Goal: Transaction & Acquisition: Purchase product/service

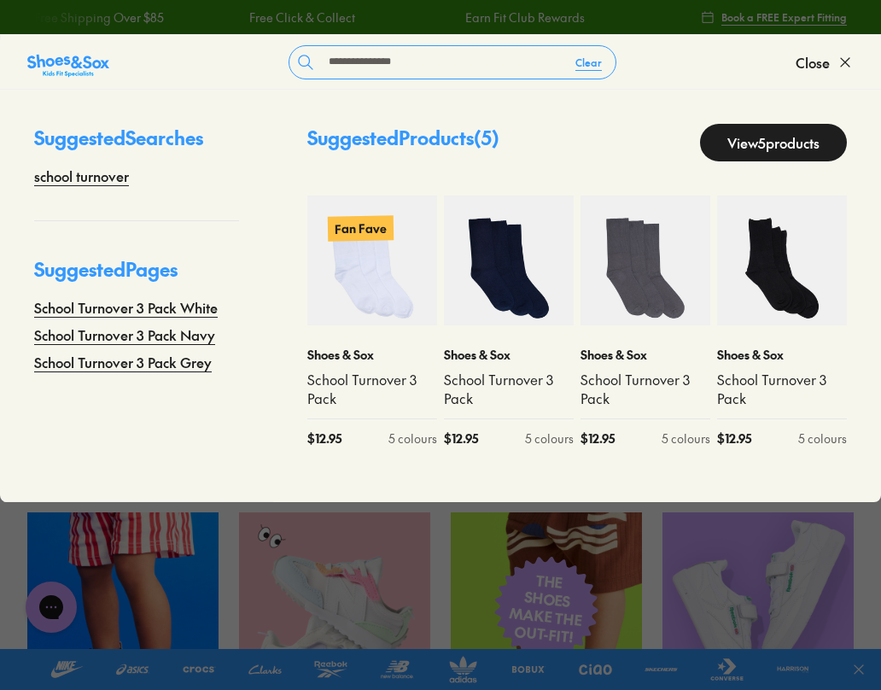
type input "**********"
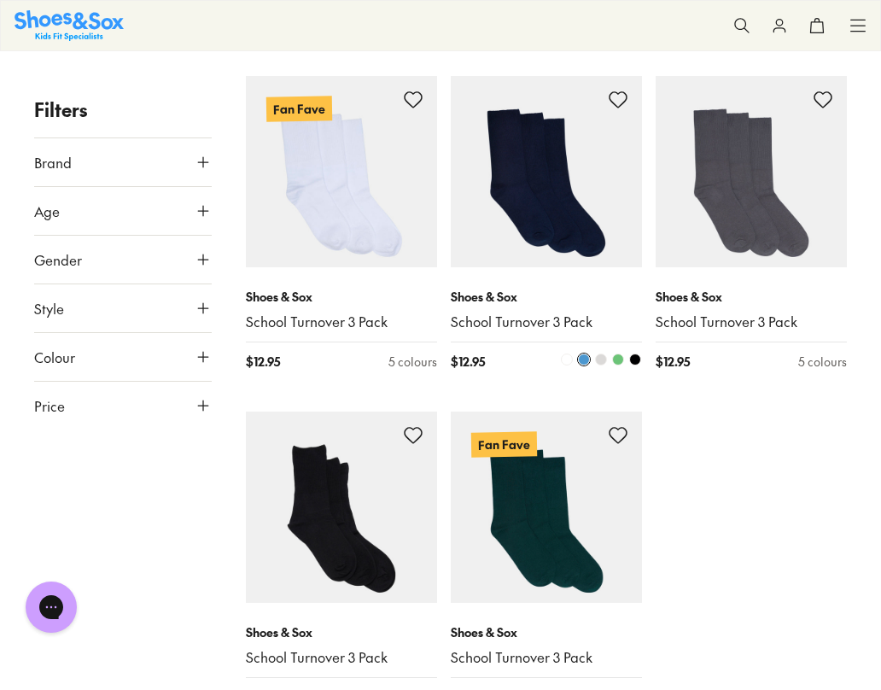
scroll to position [213, 0]
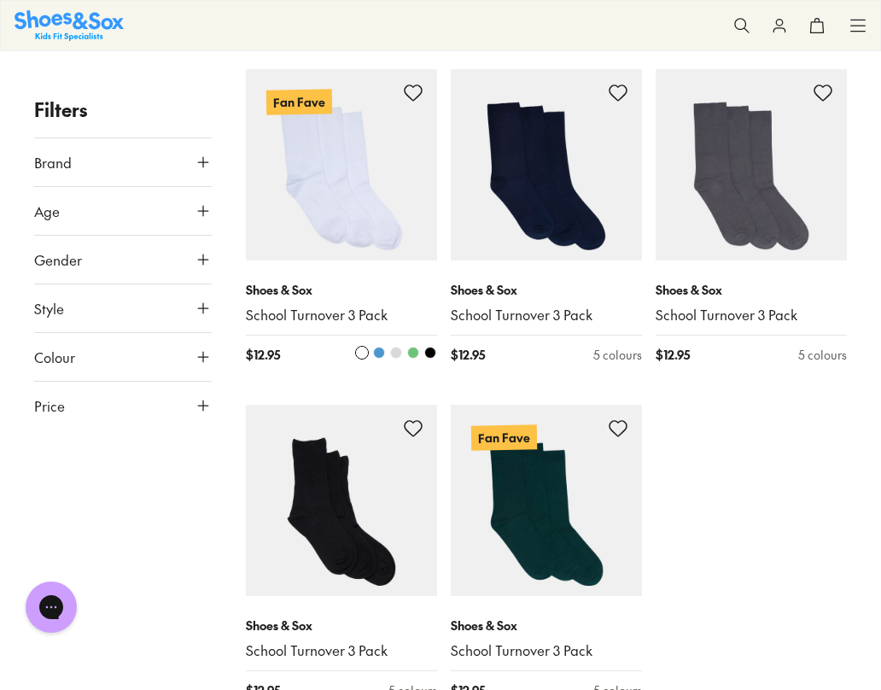
click at [340, 236] on img at bounding box center [341, 164] width 191 height 191
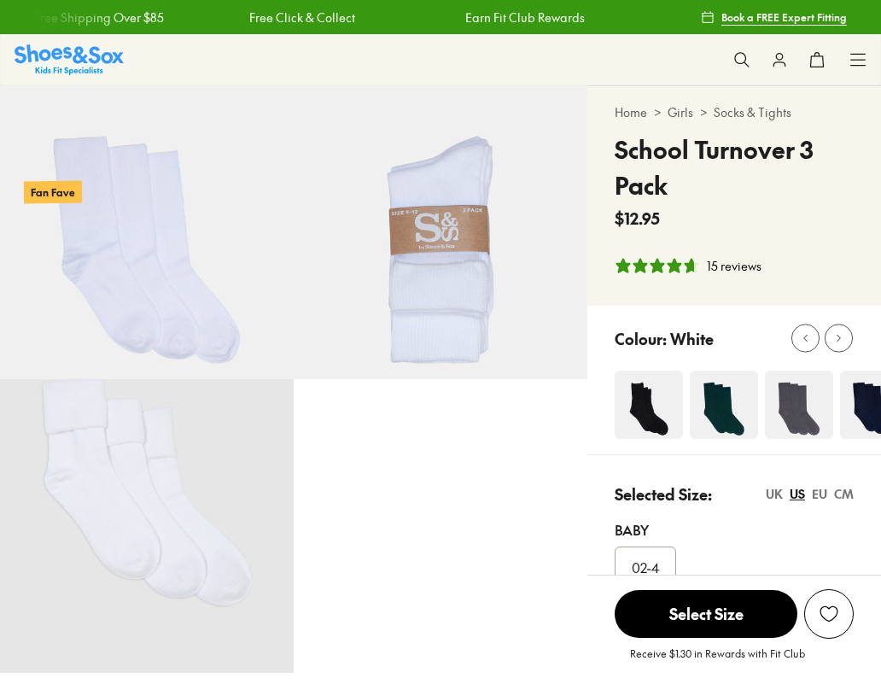
select select "*"
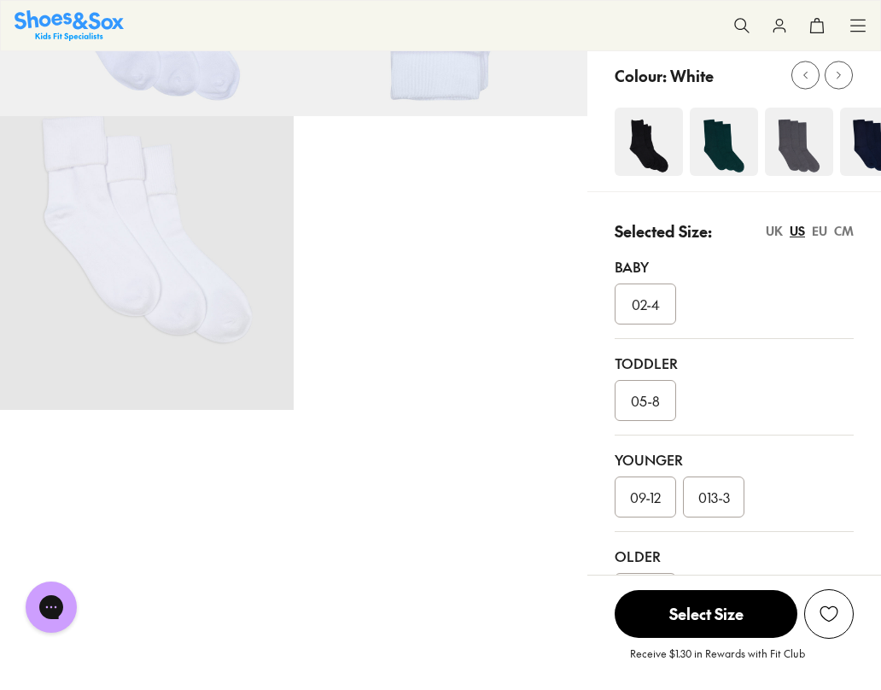
scroll to position [262, 0]
click at [557, 371] on div at bounding box center [293, 116] width 587 height 587
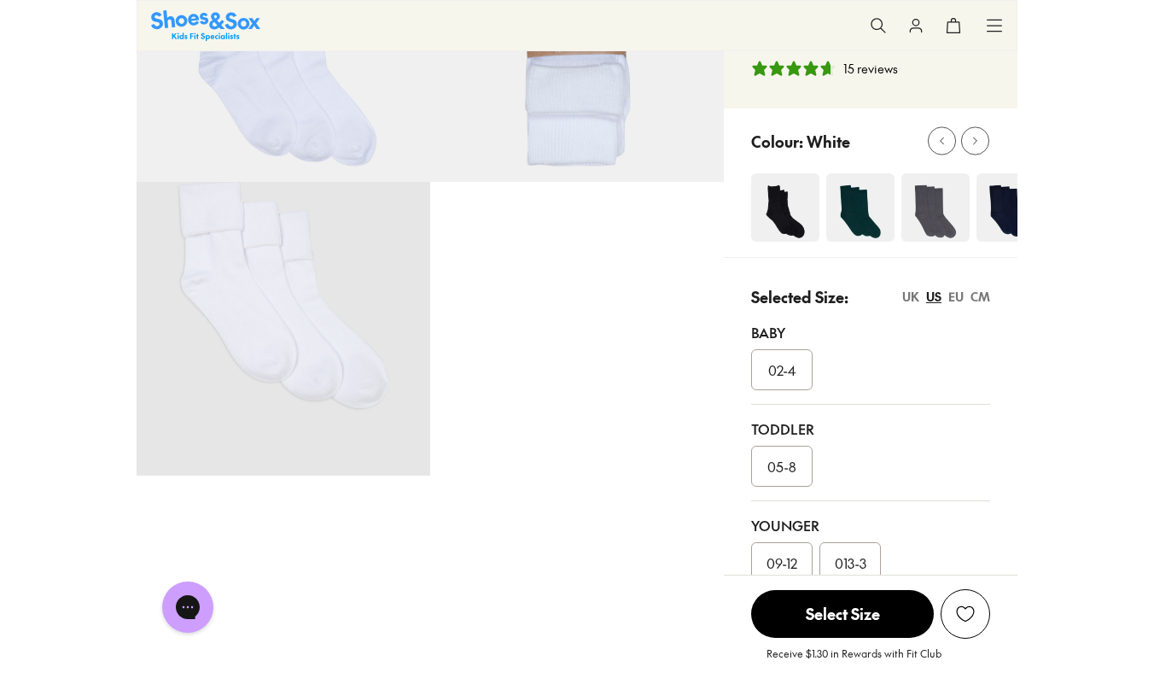
scroll to position [212, 0]
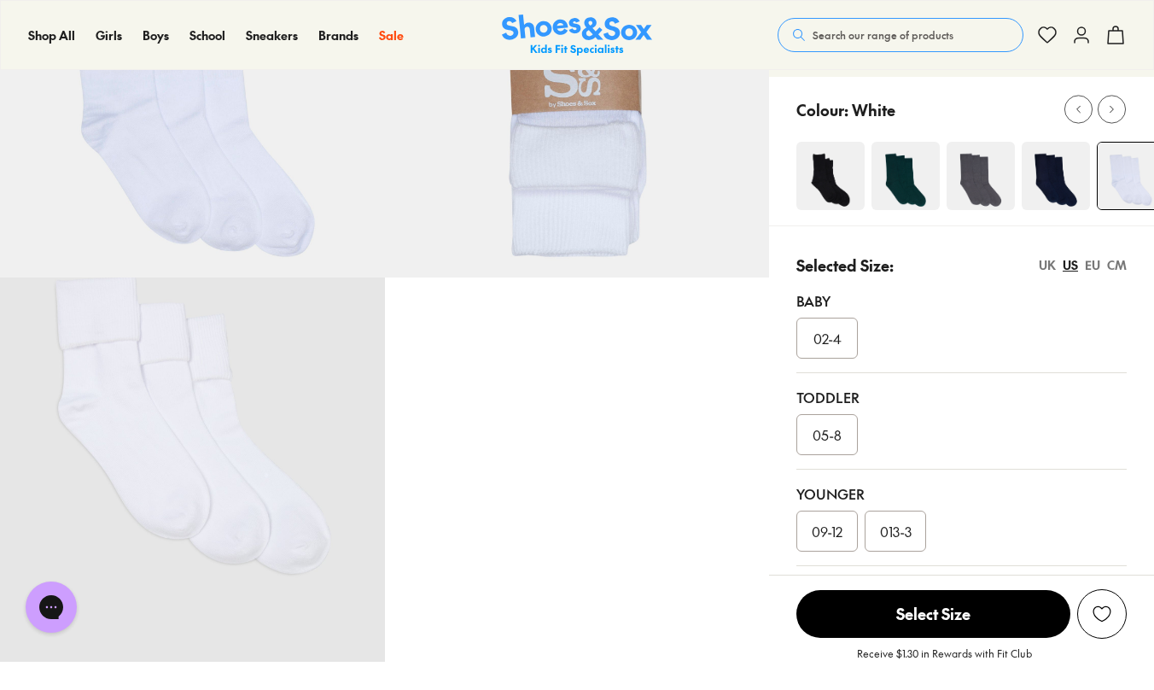
click at [880, 182] on img at bounding box center [1055, 176] width 68 height 68
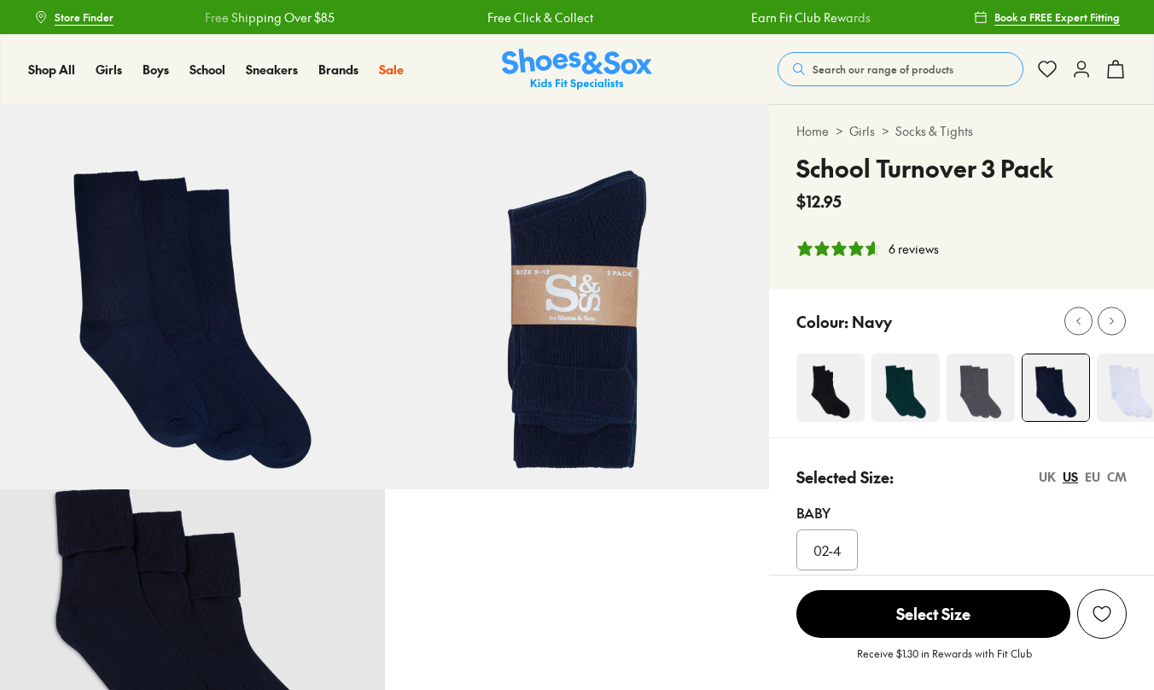
select select "*"
click at [532, 410] on img at bounding box center [577, 296] width 385 height 385
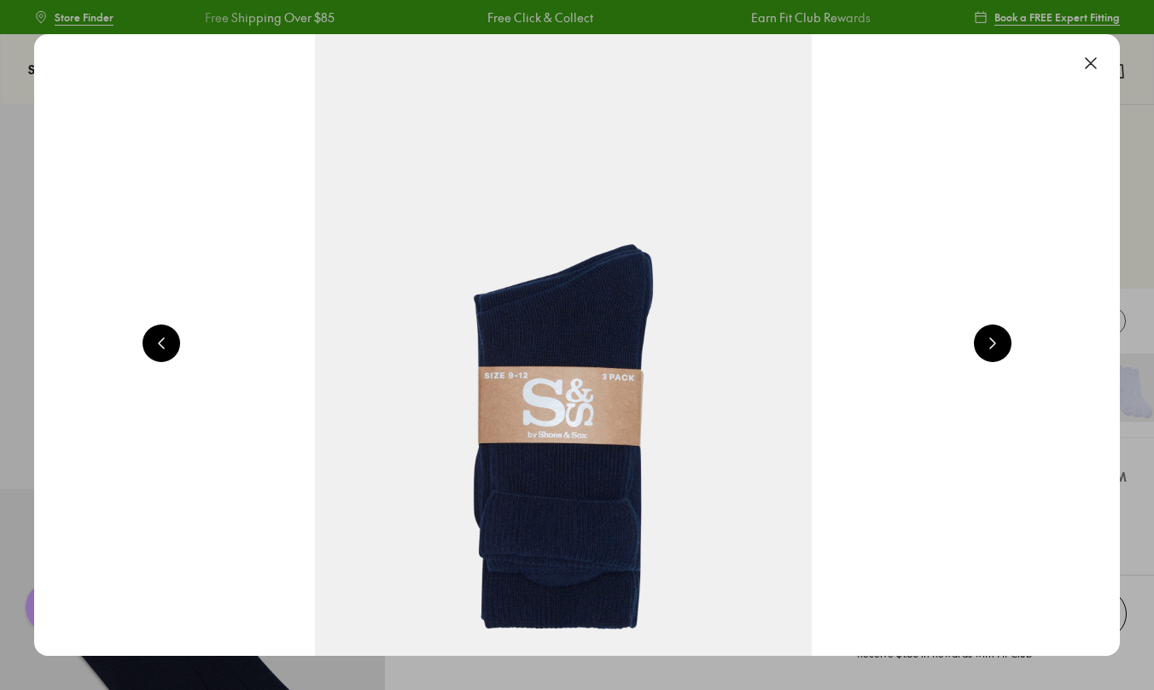
click at [995, 340] on button at bounding box center [993, 343] width 38 height 38
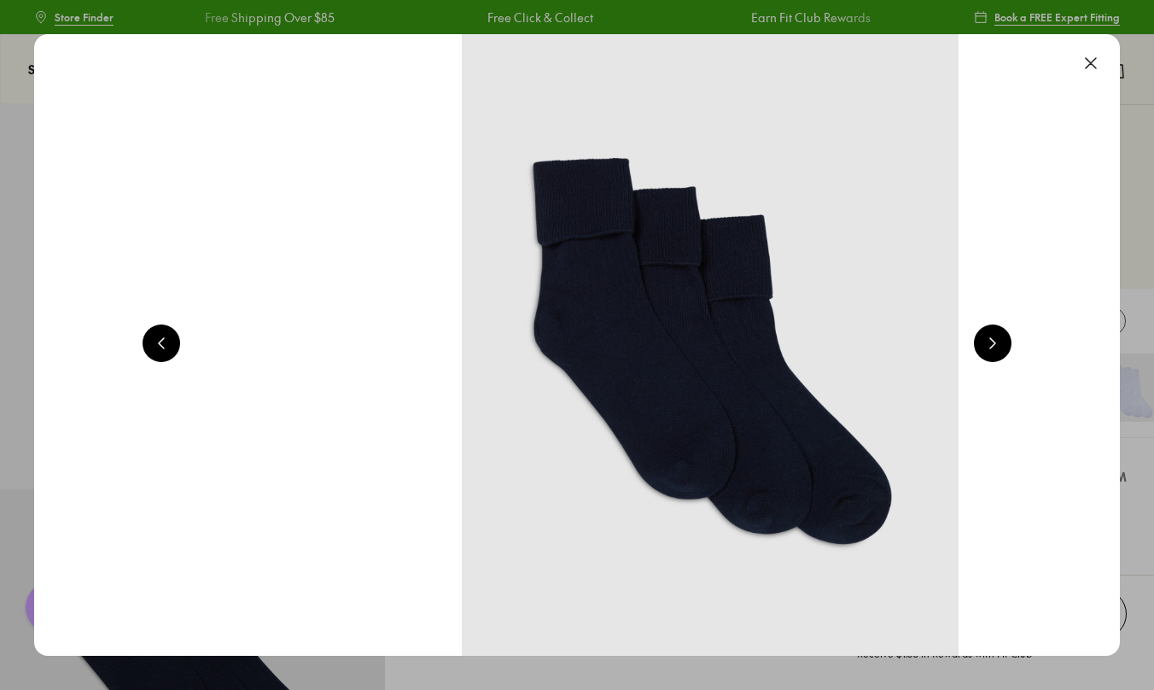
scroll to position [0, 3277]
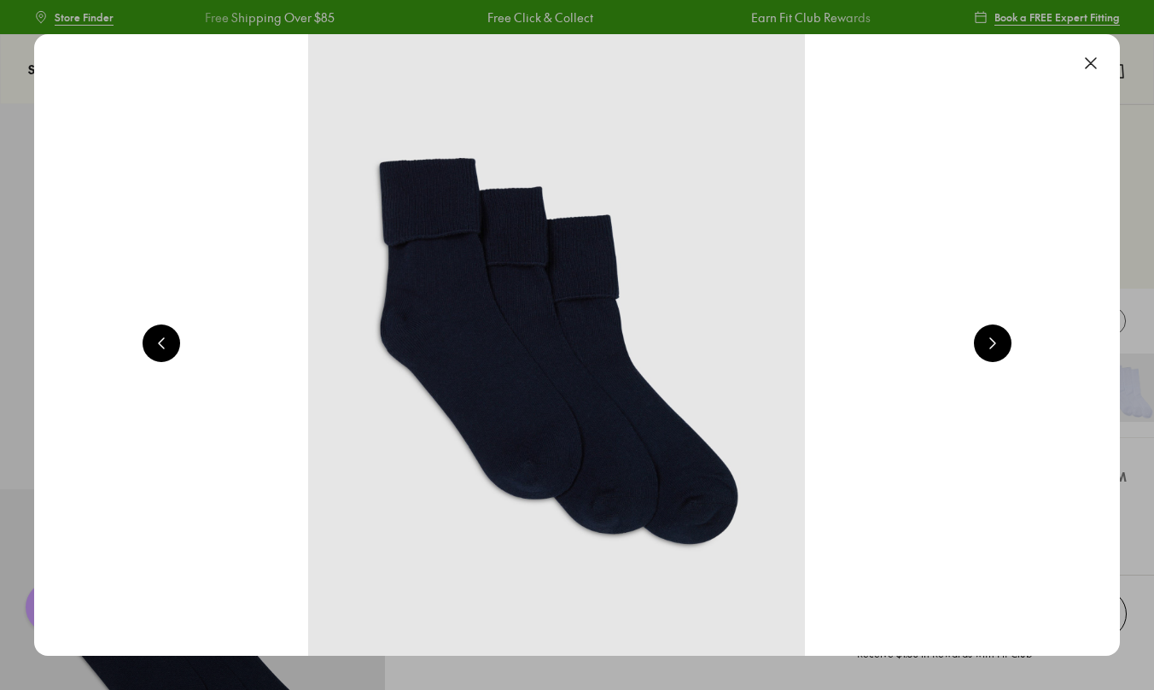
click at [995, 340] on button at bounding box center [993, 343] width 38 height 38
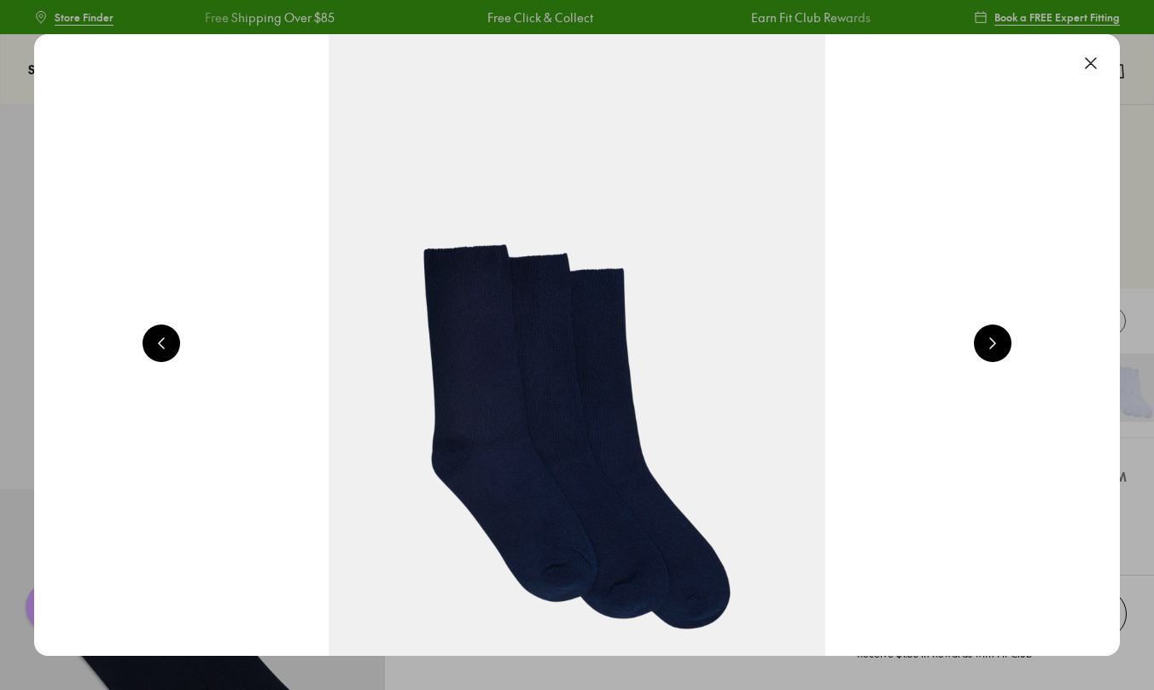
scroll to position [0, 1092]
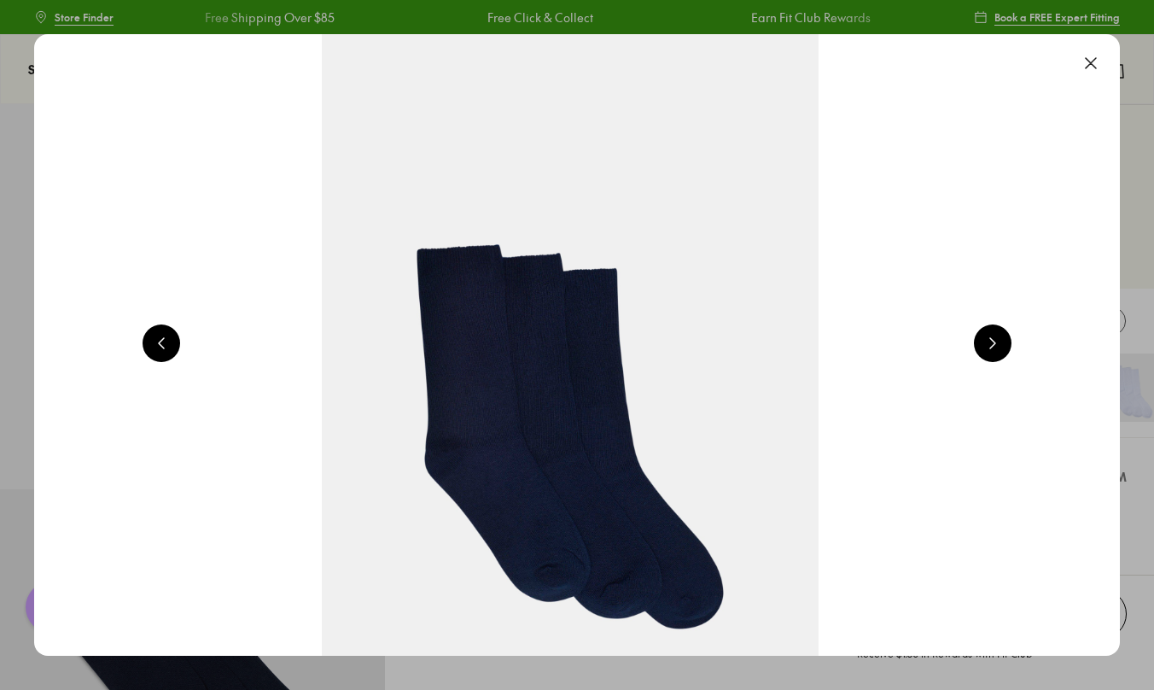
click at [995, 340] on button at bounding box center [993, 343] width 38 height 38
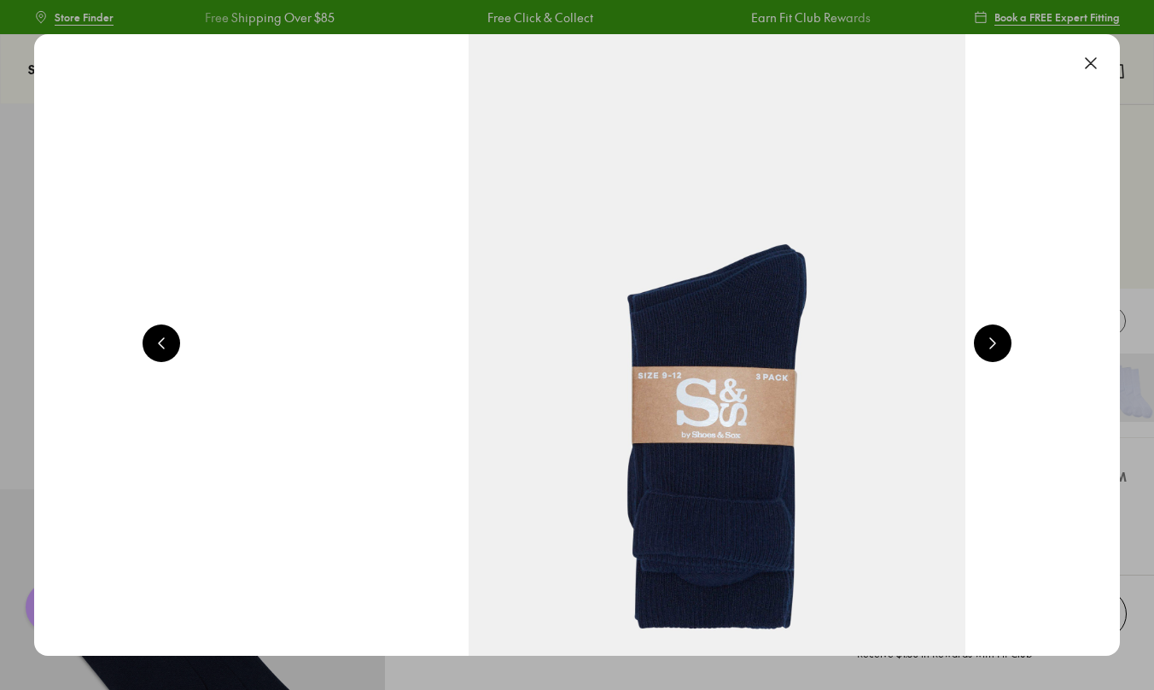
scroll to position [0, 2185]
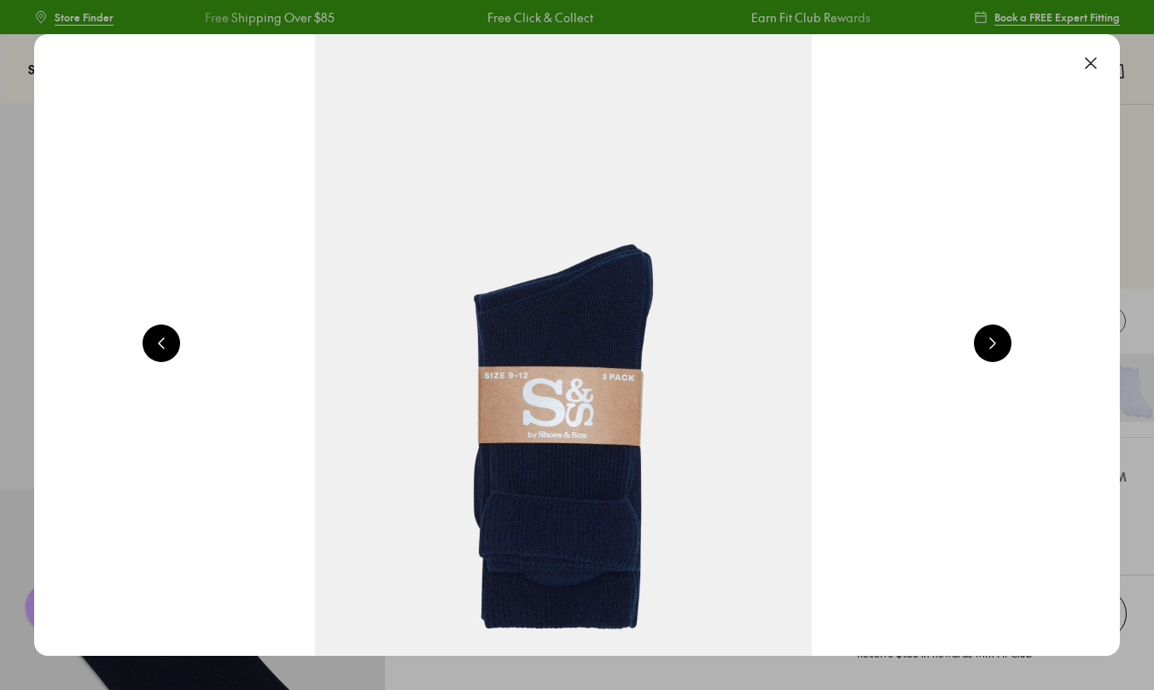
click at [1095, 61] on button at bounding box center [1091, 63] width 38 height 38
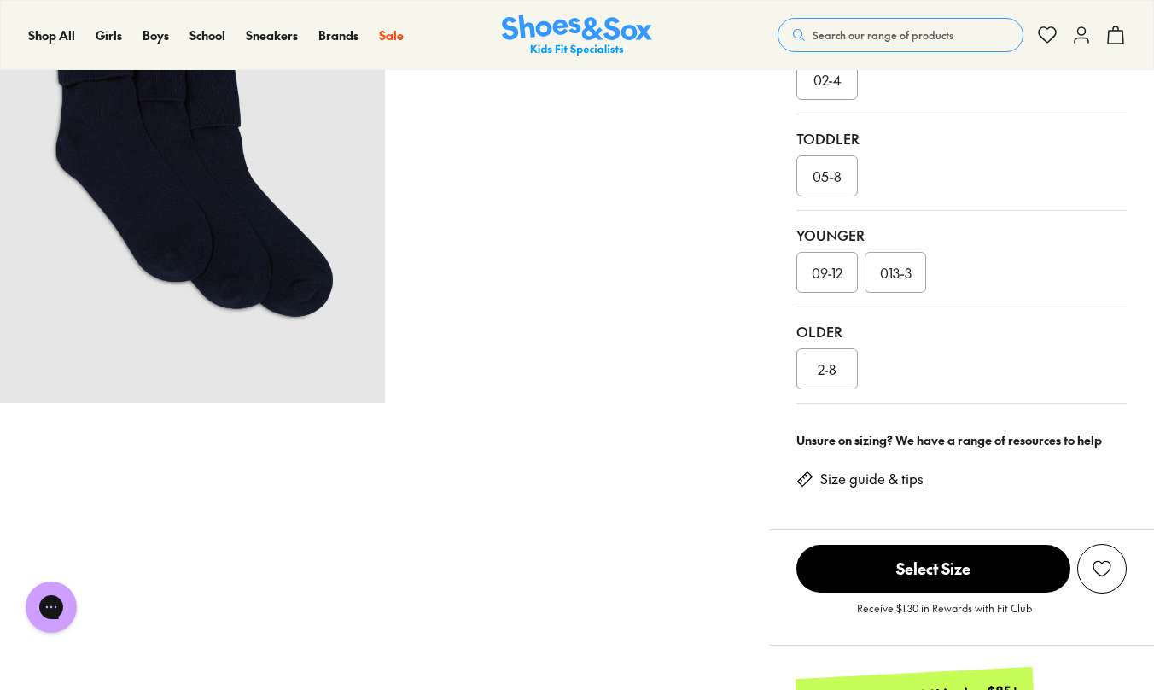
scroll to position [511, 0]
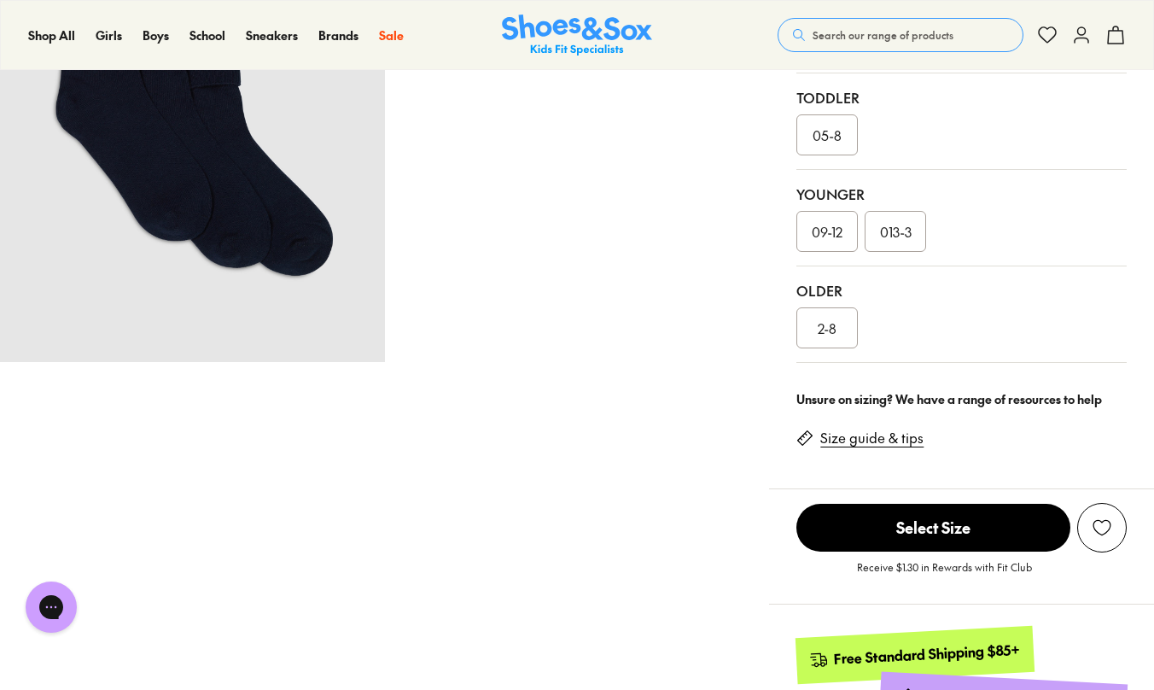
click at [899, 230] on span "013-3" at bounding box center [896, 231] width 32 height 20
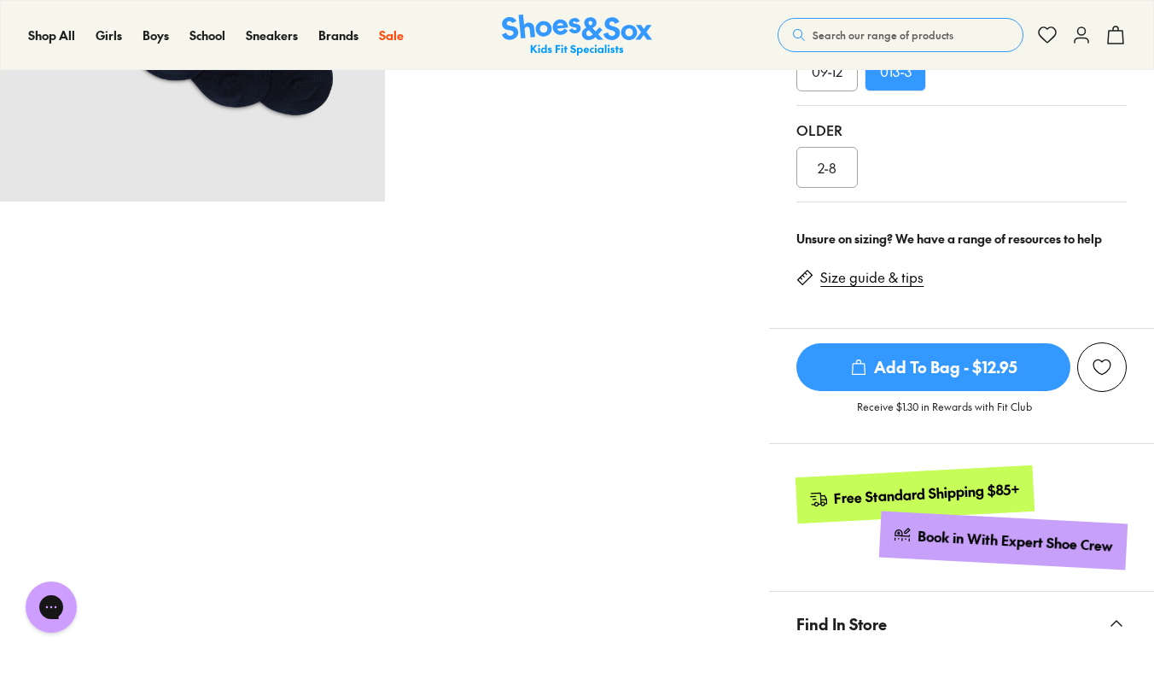
scroll to position [678, 1]
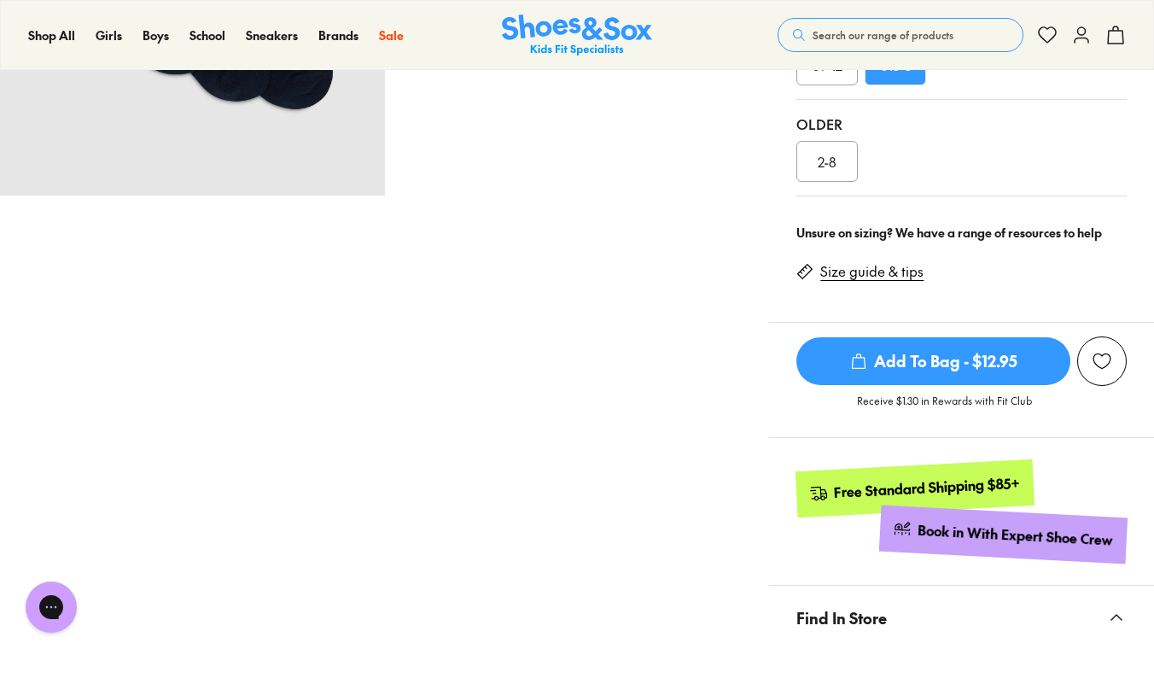
click at [845, 266] on link "Size guide & tips" at bounding box center [871, 271] width 103 height 19
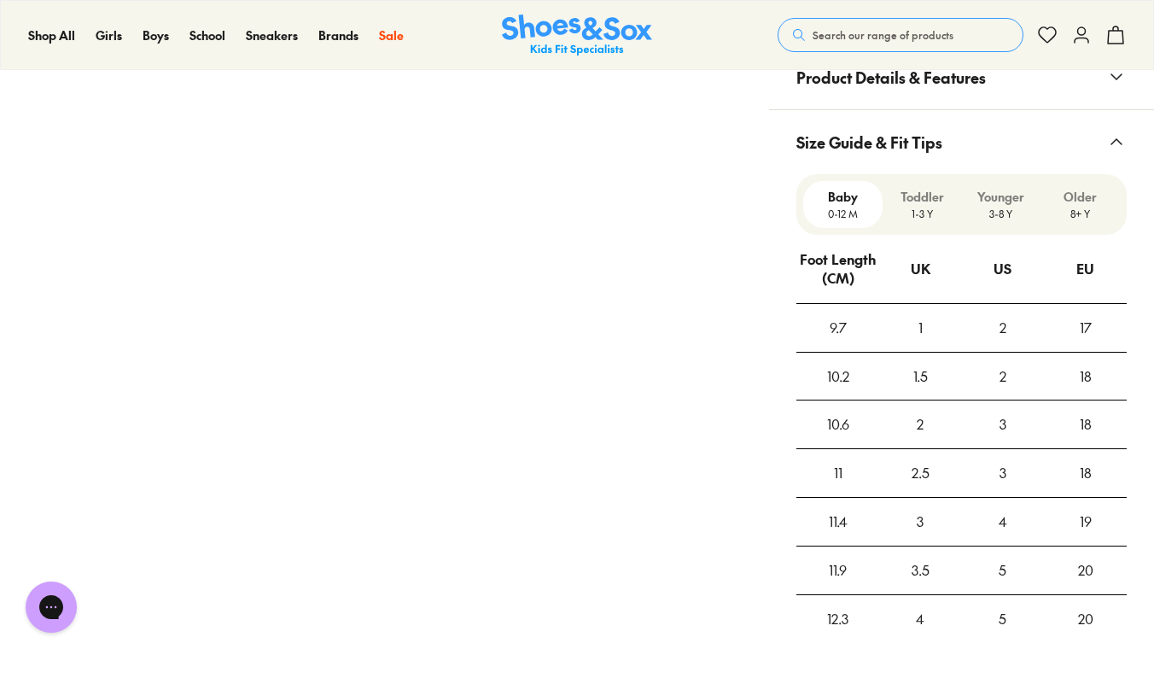
scroll to position [1469, 0]
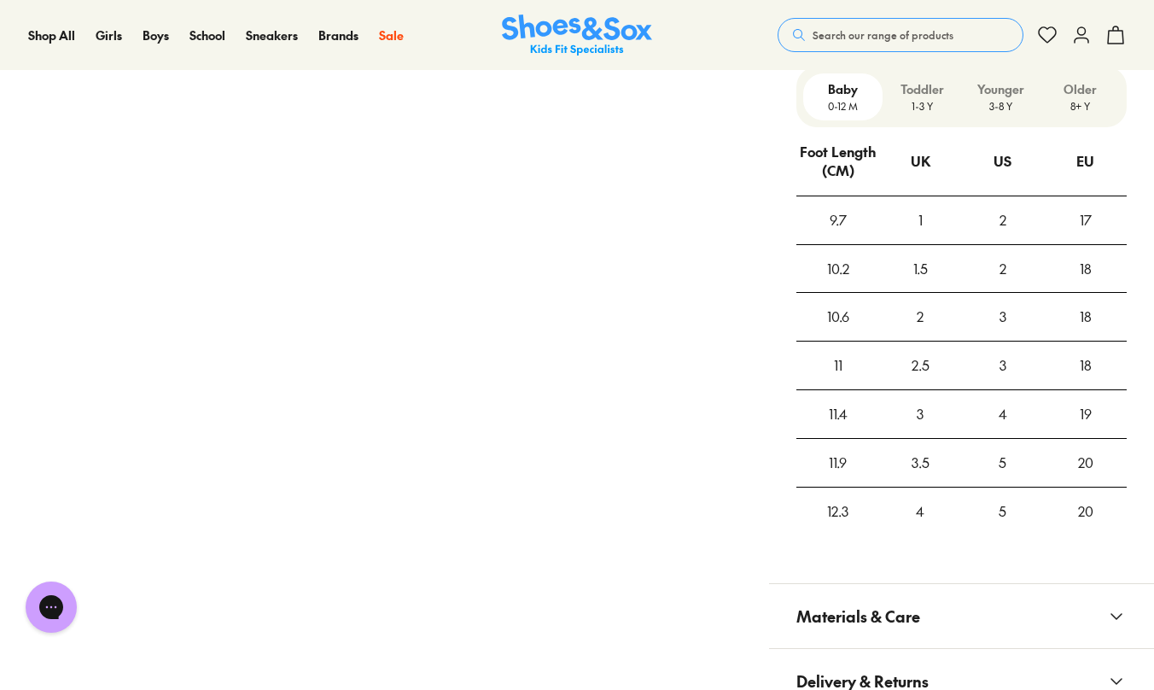
click at [1001, 98] on p "3-8 Y" at bounding box center [1002, 105] width 66 height 15
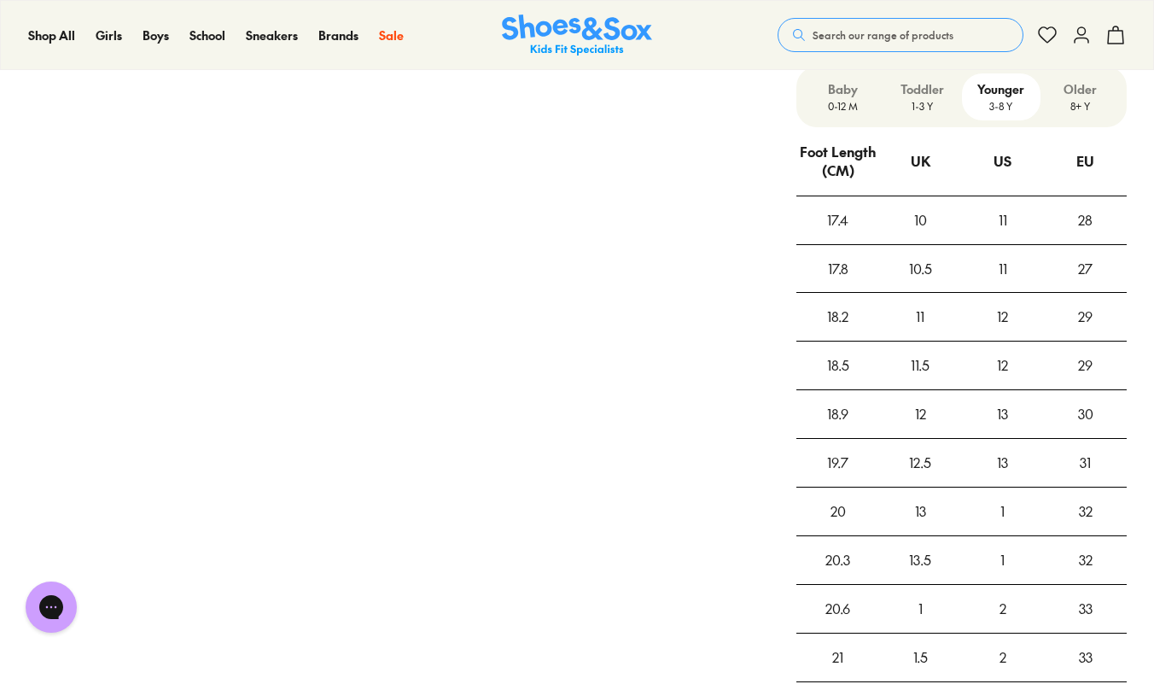
click at [1087, 102] on p "8+ Y" at bounding box center [1080, 105] width 66 height 15
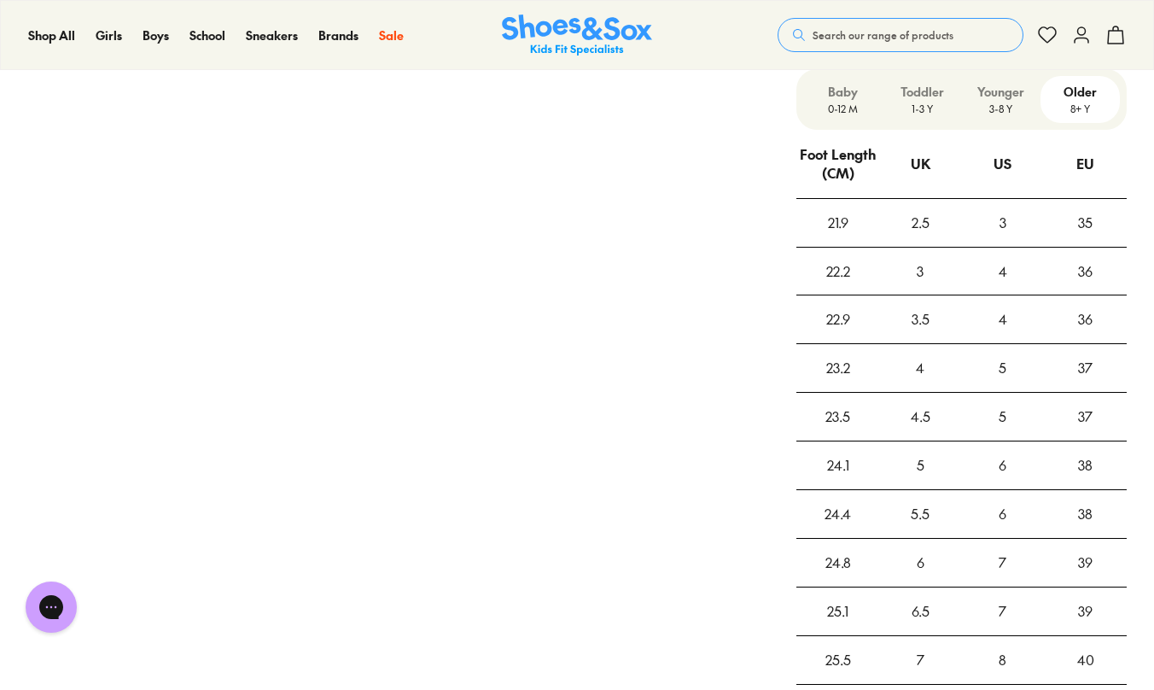
scroll to position [1463, 0]
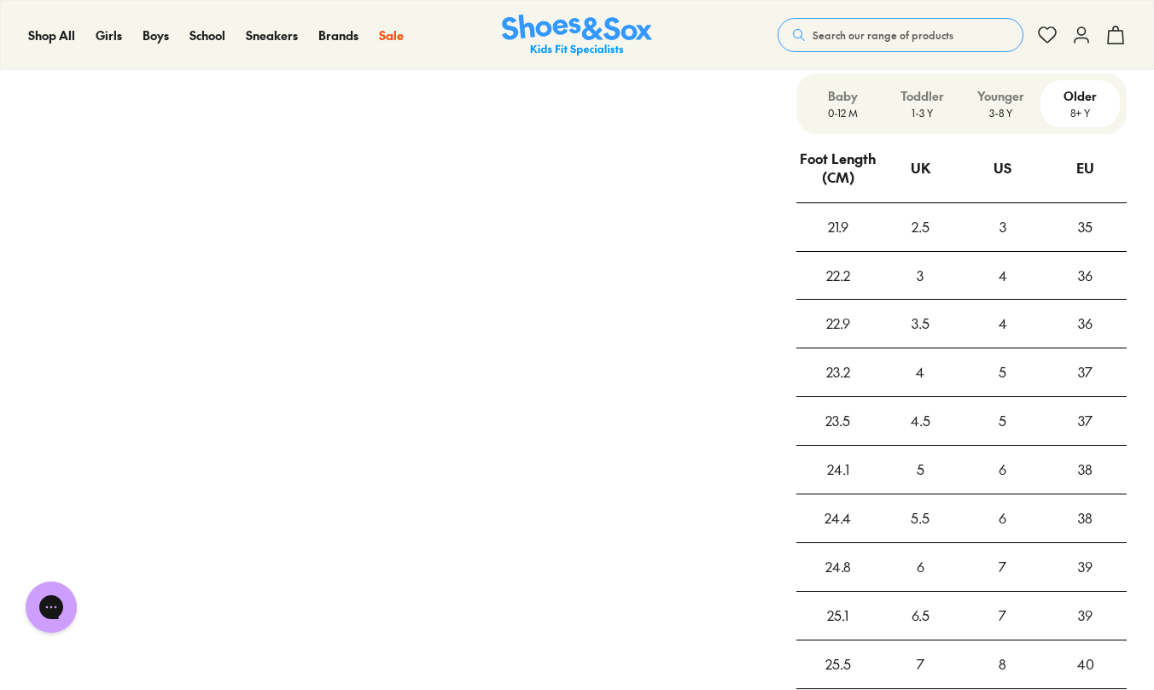
click at [1094, 463] on div "38" at bounding box center [1084, 469] width 81 height 46
click at [1094, 495] on div "38" at bounding box center [1084, 518] width 81 height 46
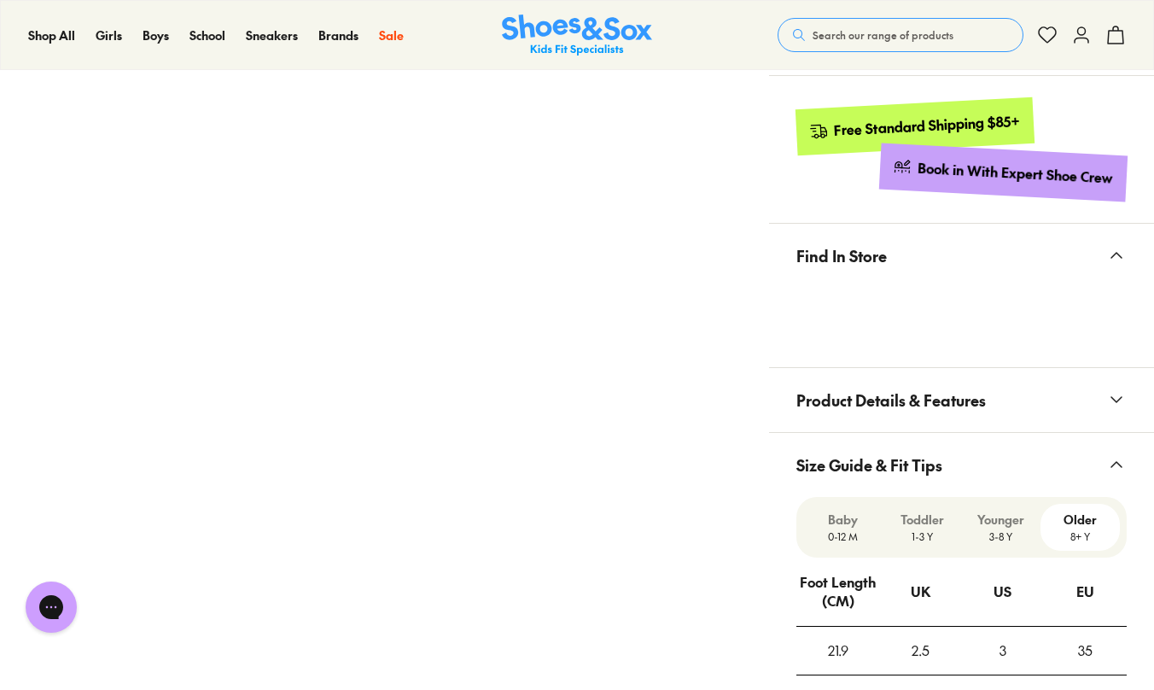
scroll to position [907, 0]
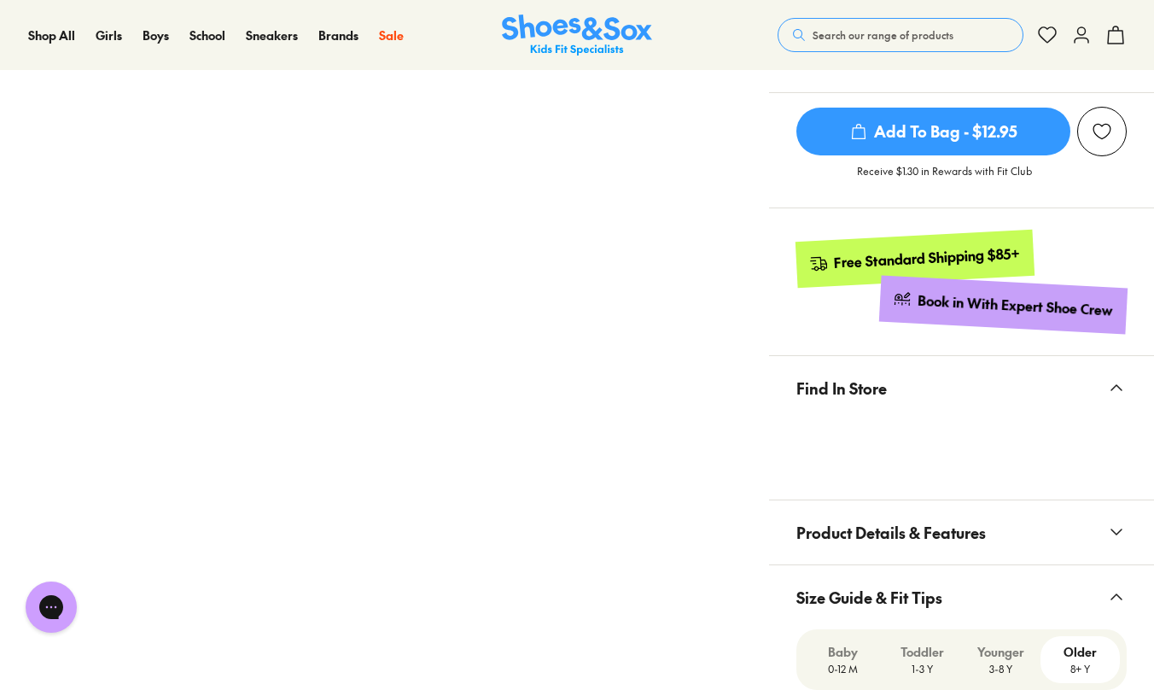
click at [740, 238] on div "Pinch & Zoom (100%)" at bounding box center [384, 333] width 769 height 2273
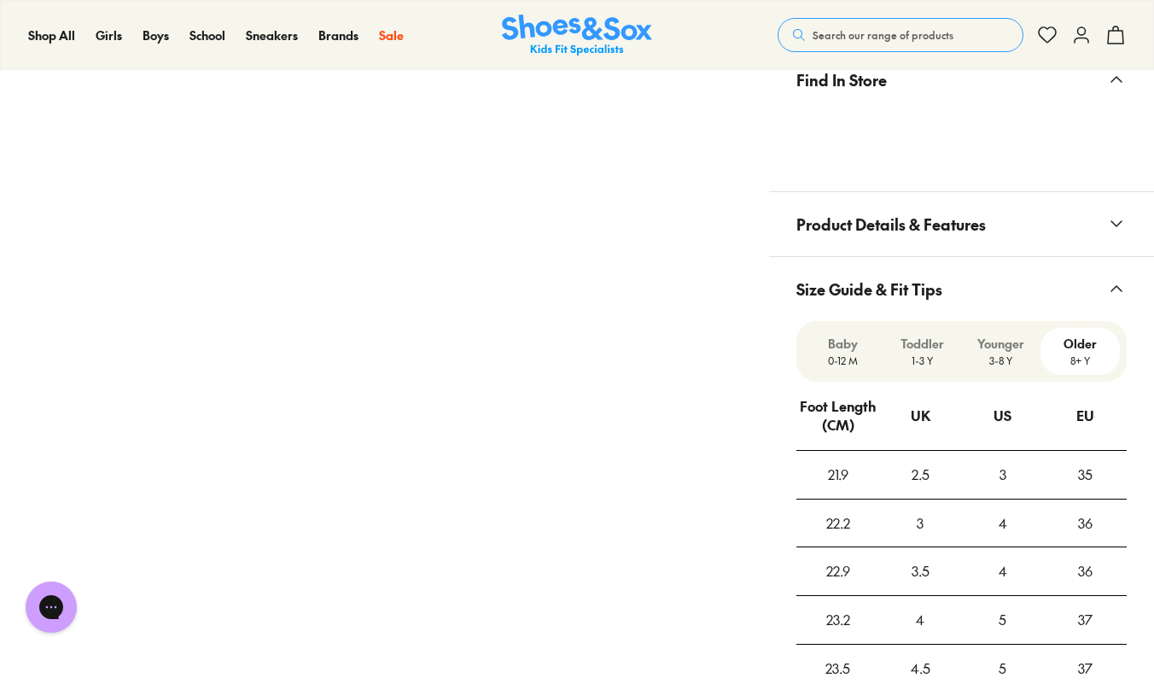
scroll to position [1225, 0]
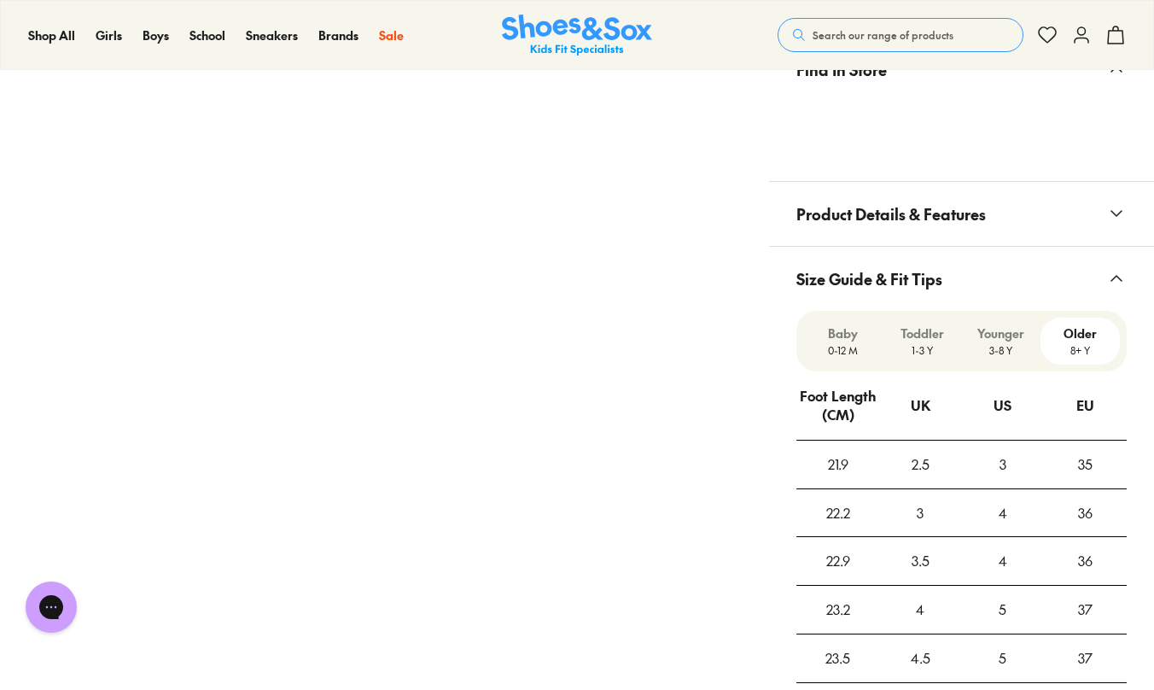
click at [823, 212] on span "Product Details & Features" at bounding box center [890, 214] width 189 height 50
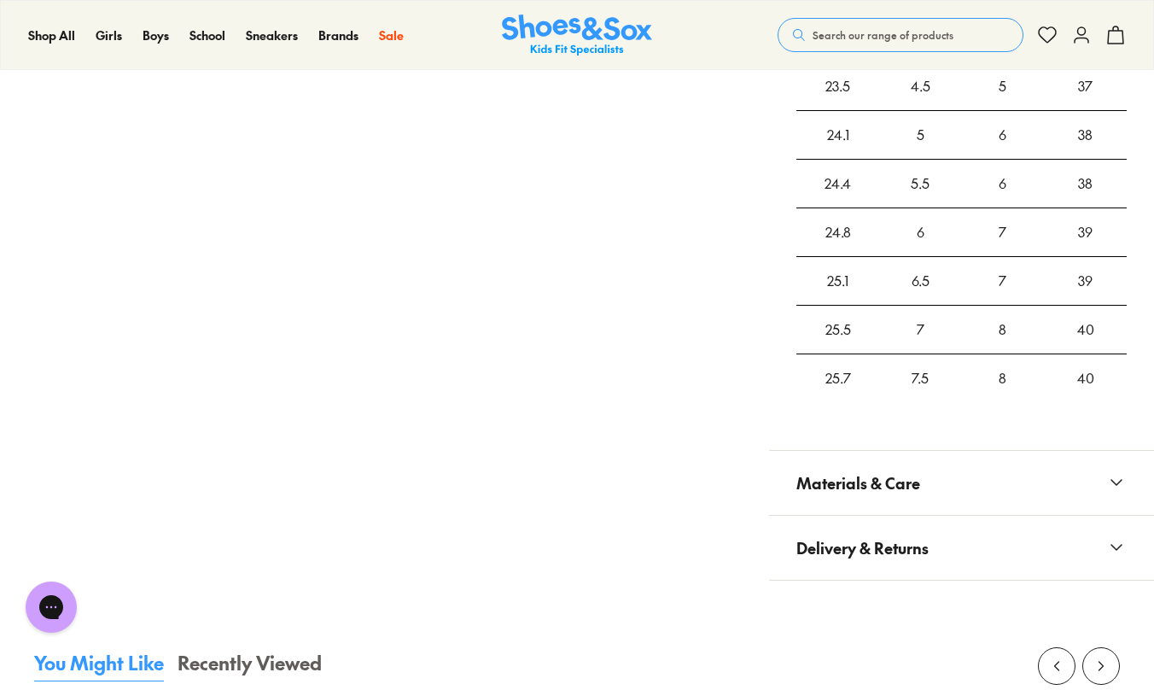
scroll to position [2202, 0]
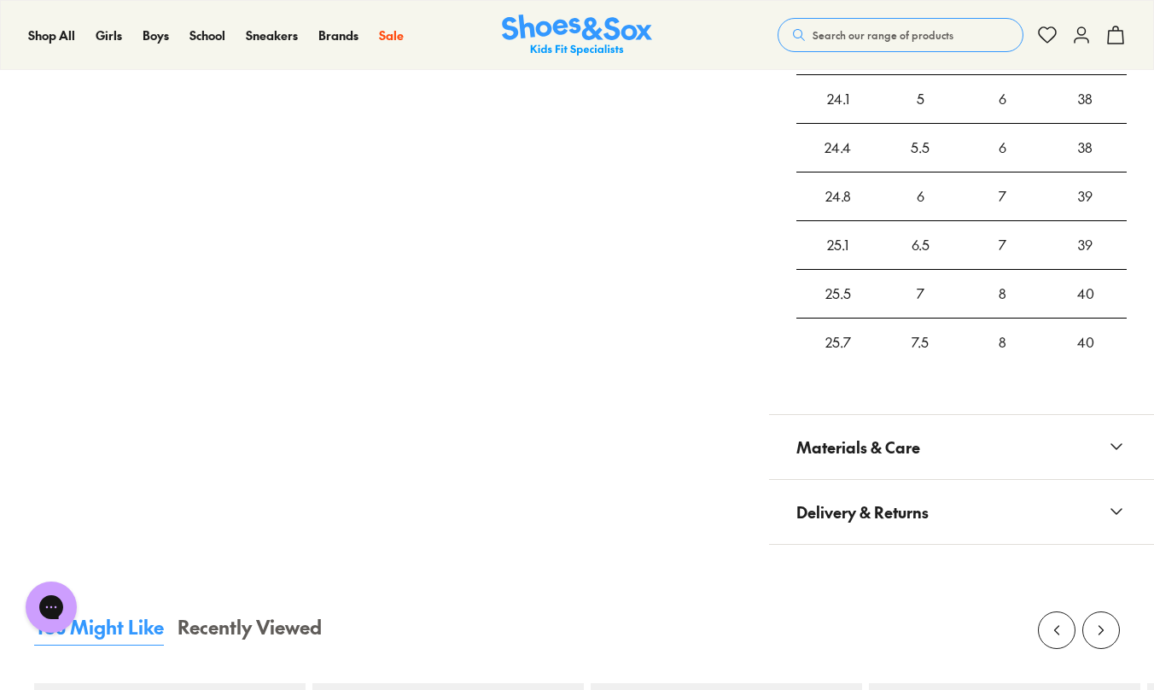
click at [831, 422] on span "Materials & Care" at bounding box center [858, 447] width 124 height 50
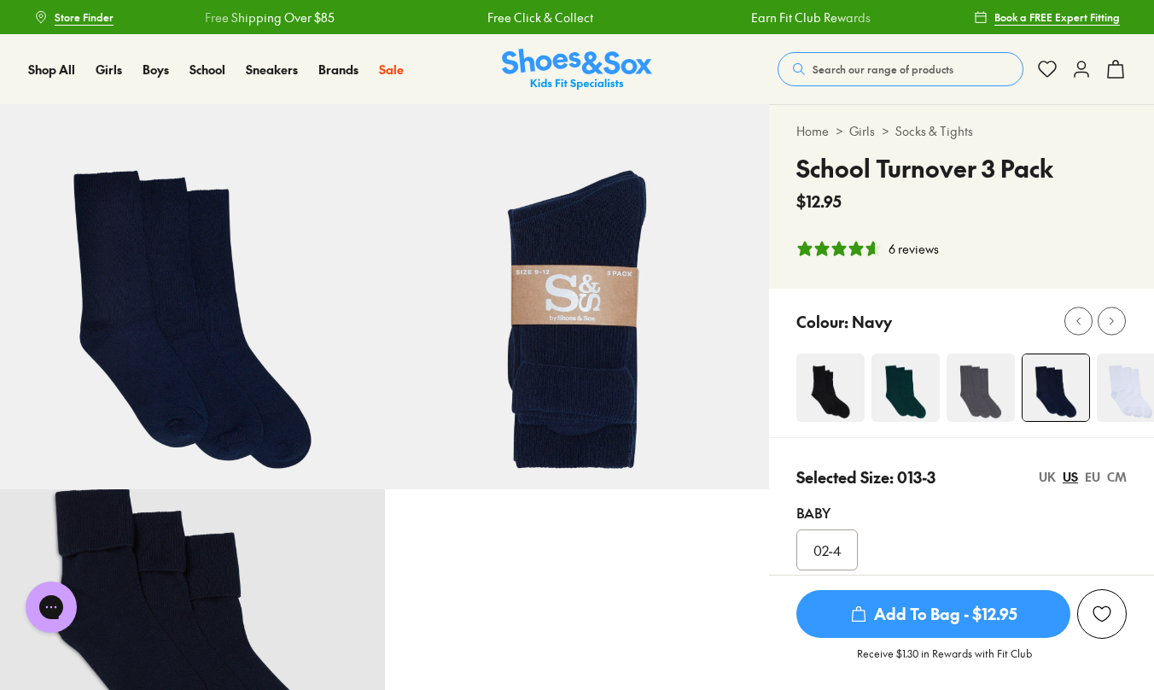
scroll to position [0, 0]
click at [852, 67] on span "Search our range of products" at bounding box center [882, 68] width 141 height 15
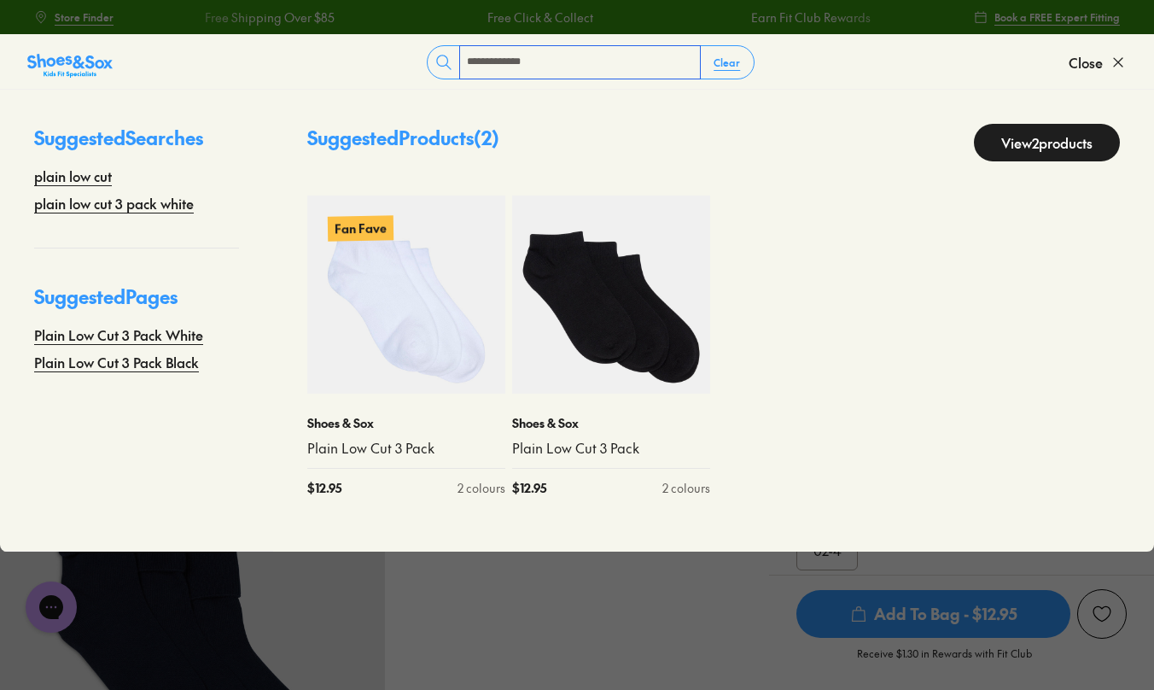
type input "**********"
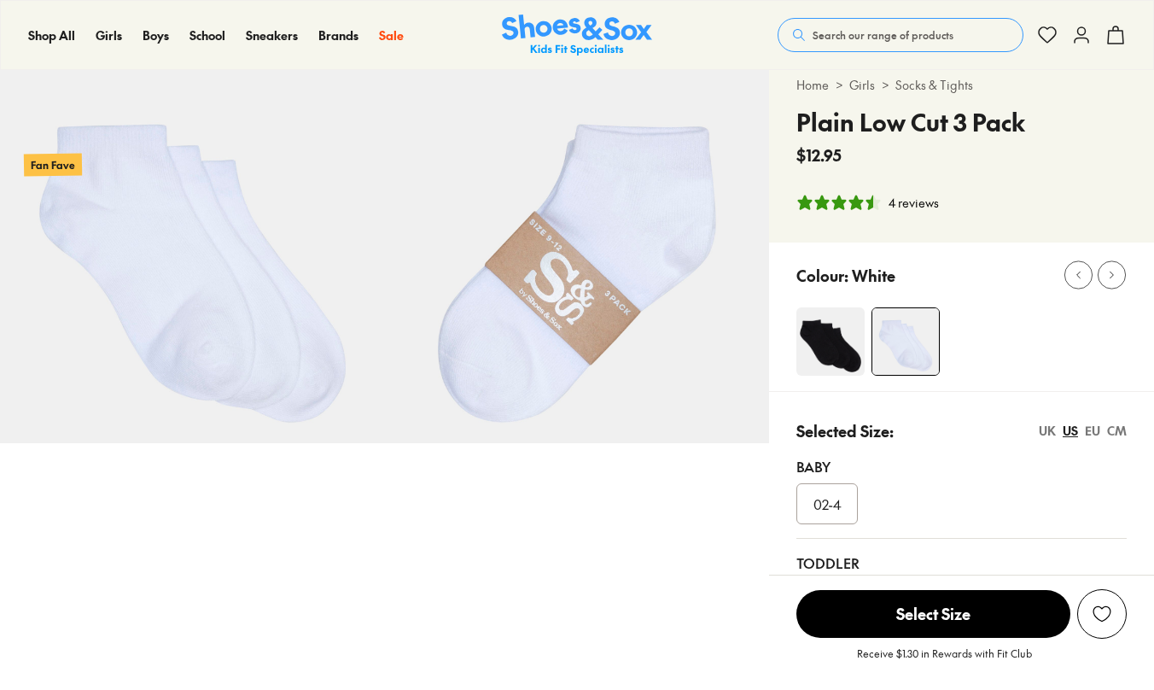
select select "*"
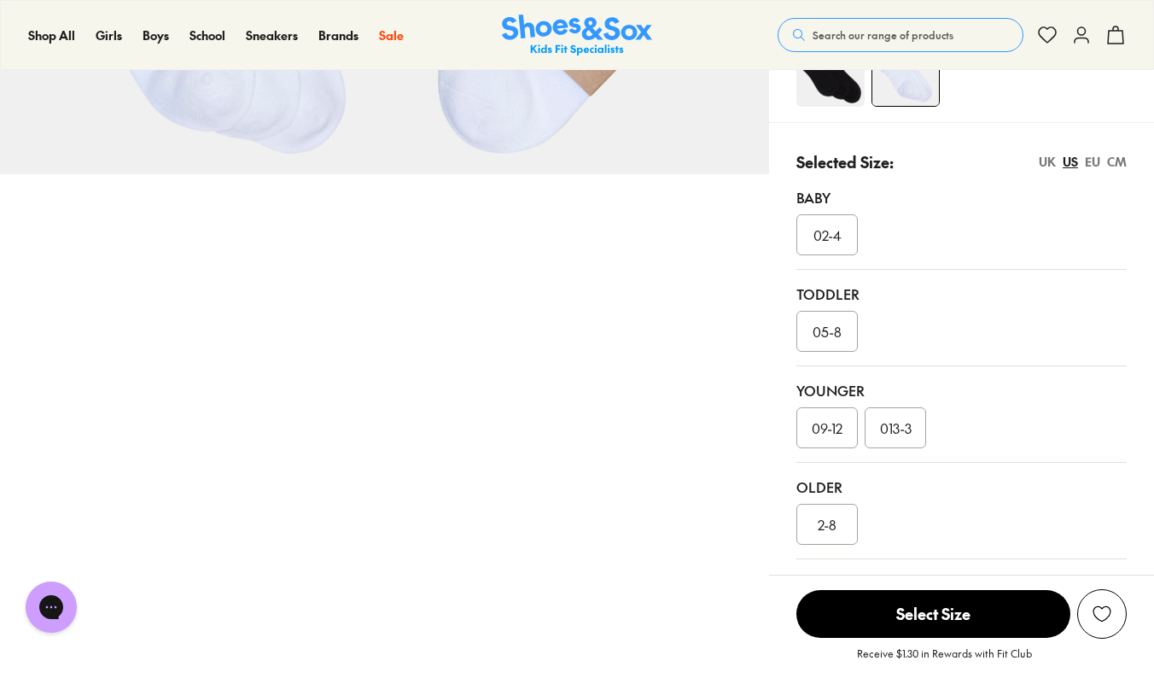
scroll to position [331, 0]
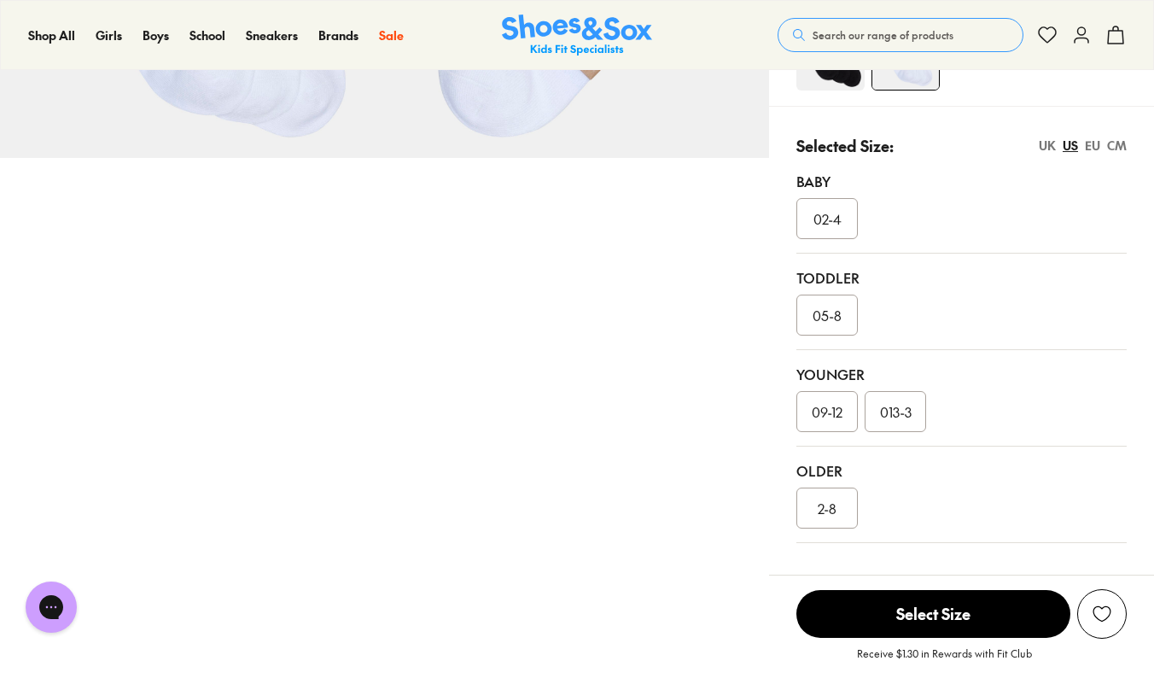
click at [892, 419] on span "013-3" at bounding box center [896, 411] width 32 height 20
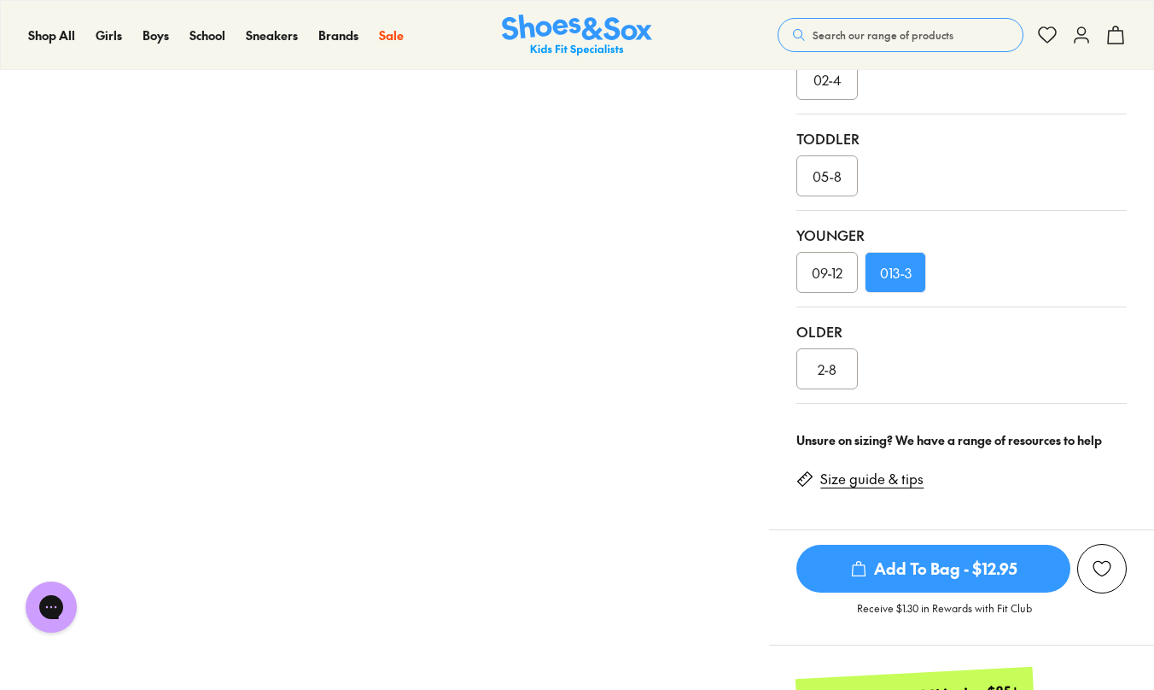
scroll to position [483, 0]
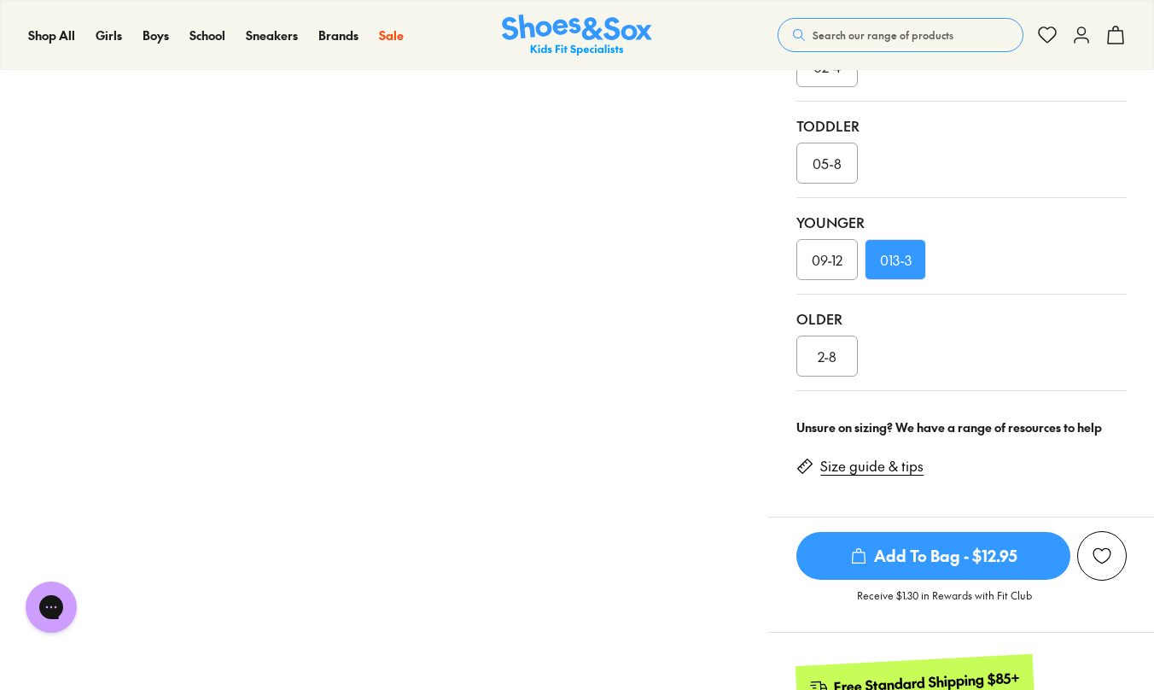
click at [830, 351] on span "2-8" at bounding box center [827, 356] width 19 height 20
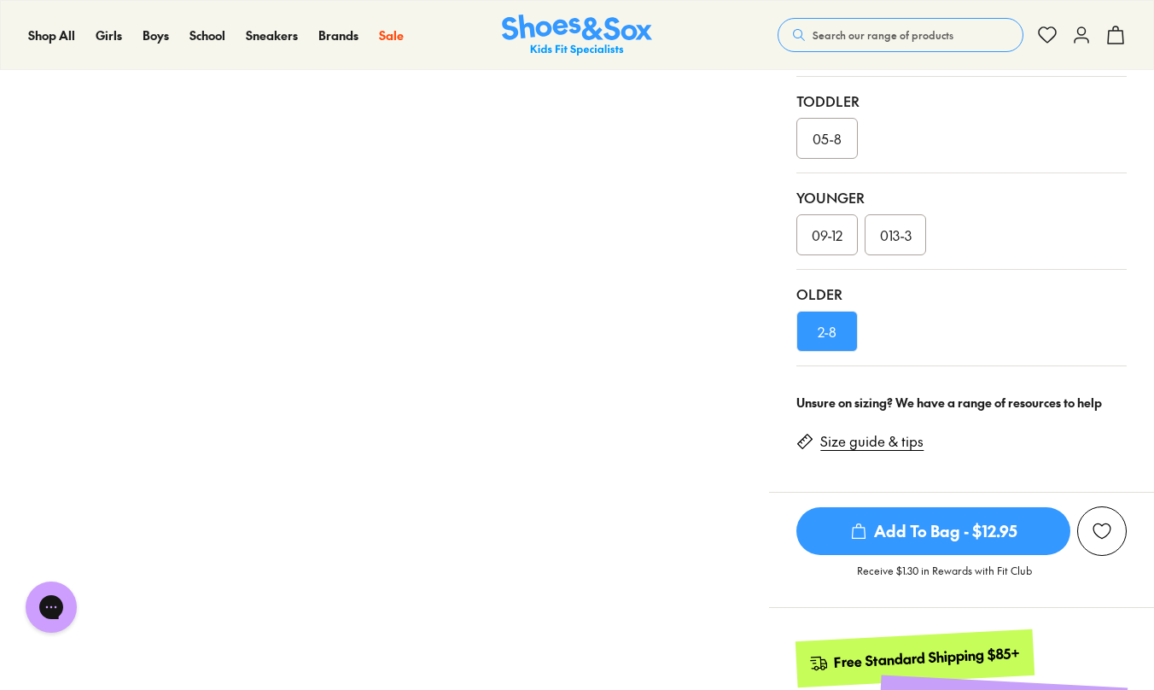
click at [854, 444] on link "Size guide & tips" at bounding box center [871, 441] width 103 height 19
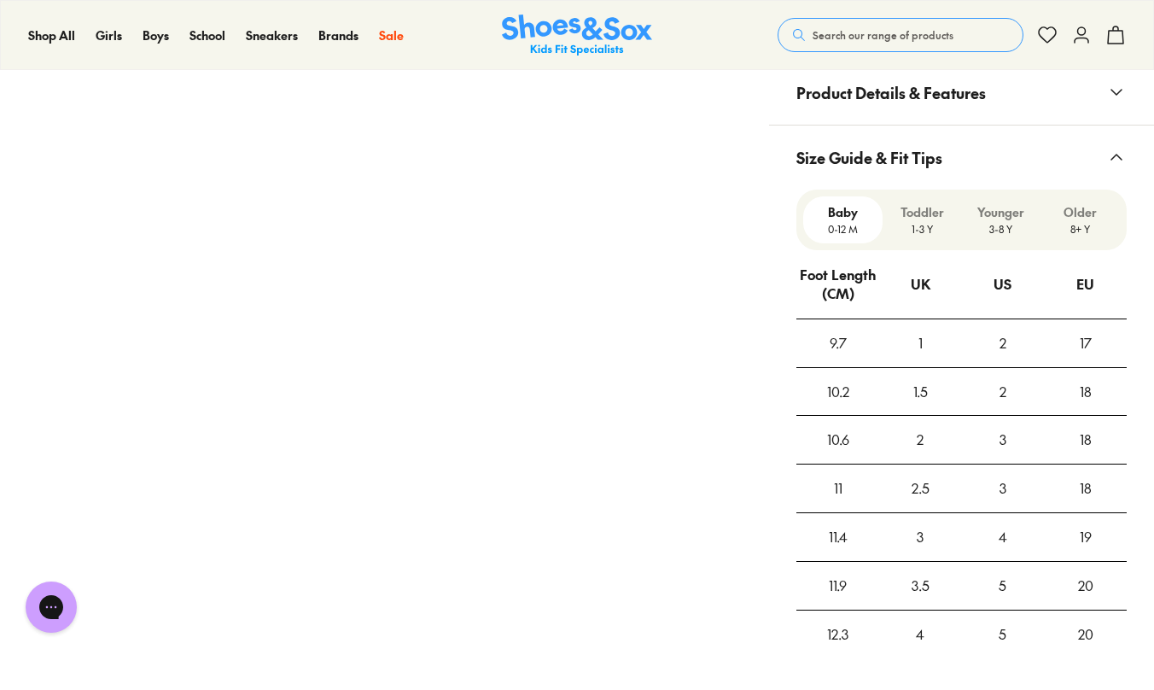
scroll to position [1469, 0]
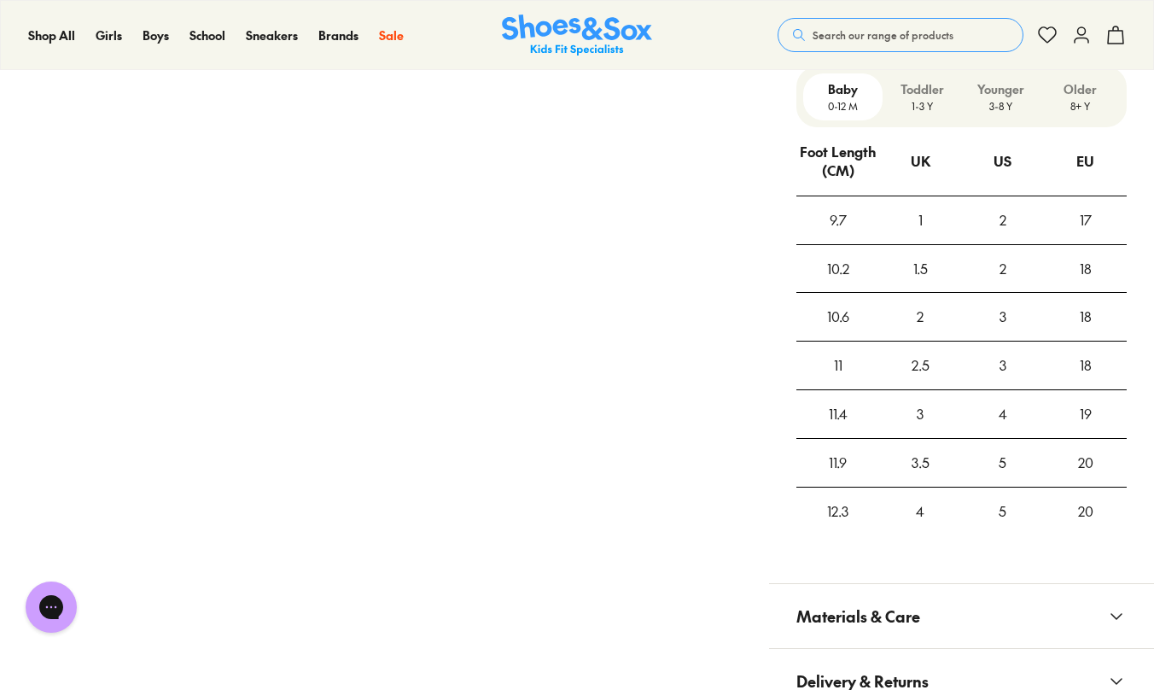
click at [1081, 100] on p "8+ Y" at bounding box center [1080, 105] width 66 height 15
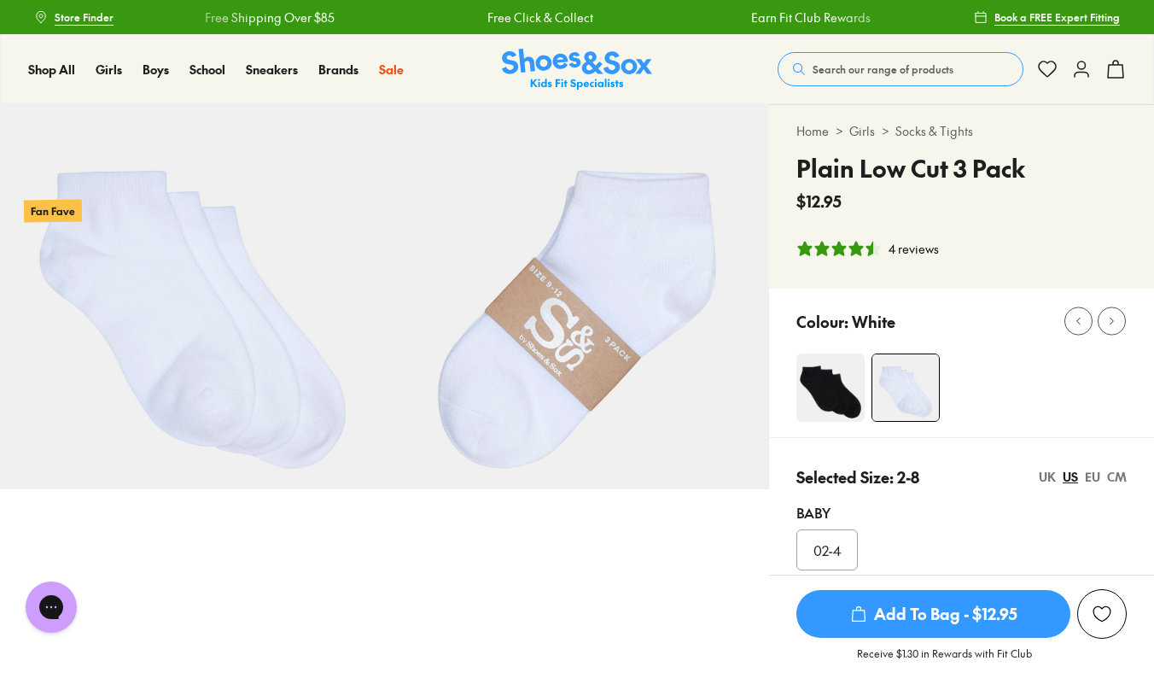
scroll to position [0, 0]
click at [860, 74] on span "Search our range of products" at bounding box center [882, 68] width 141 height 15
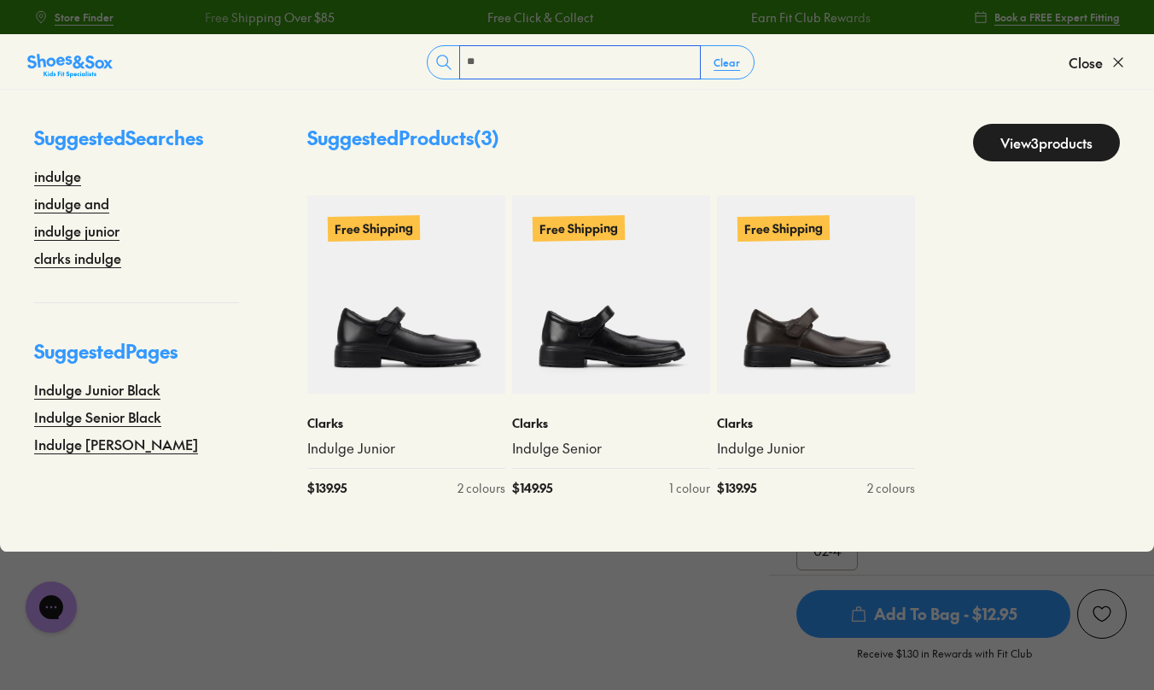
type input "*"
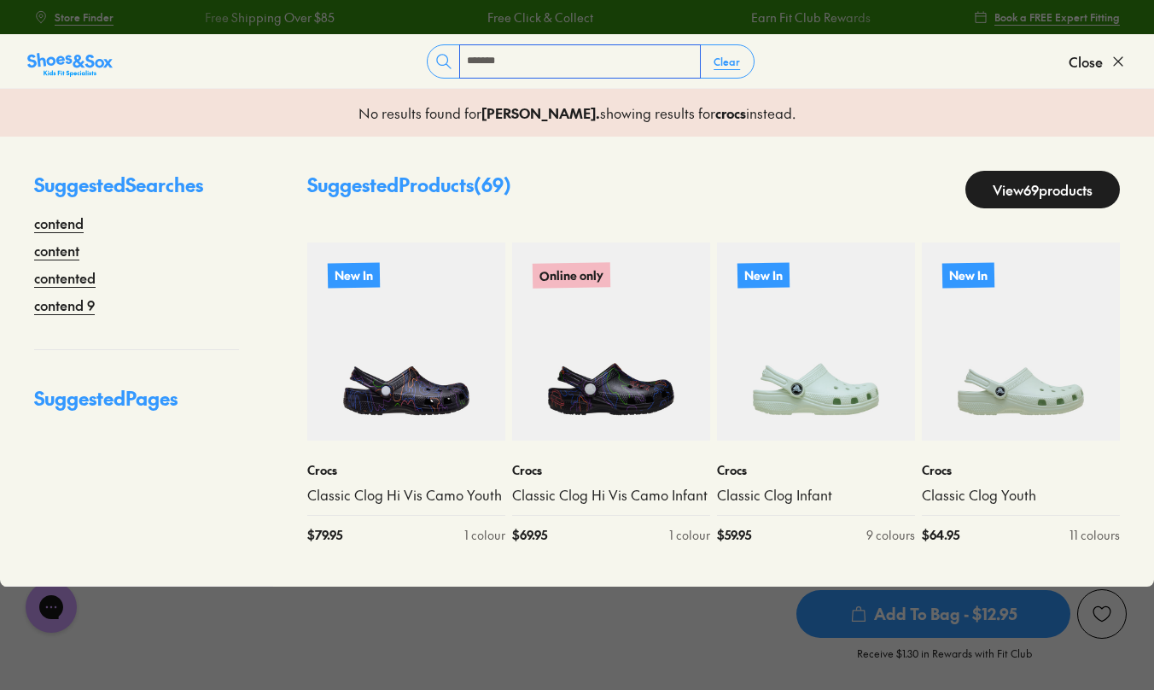
type input "*******"
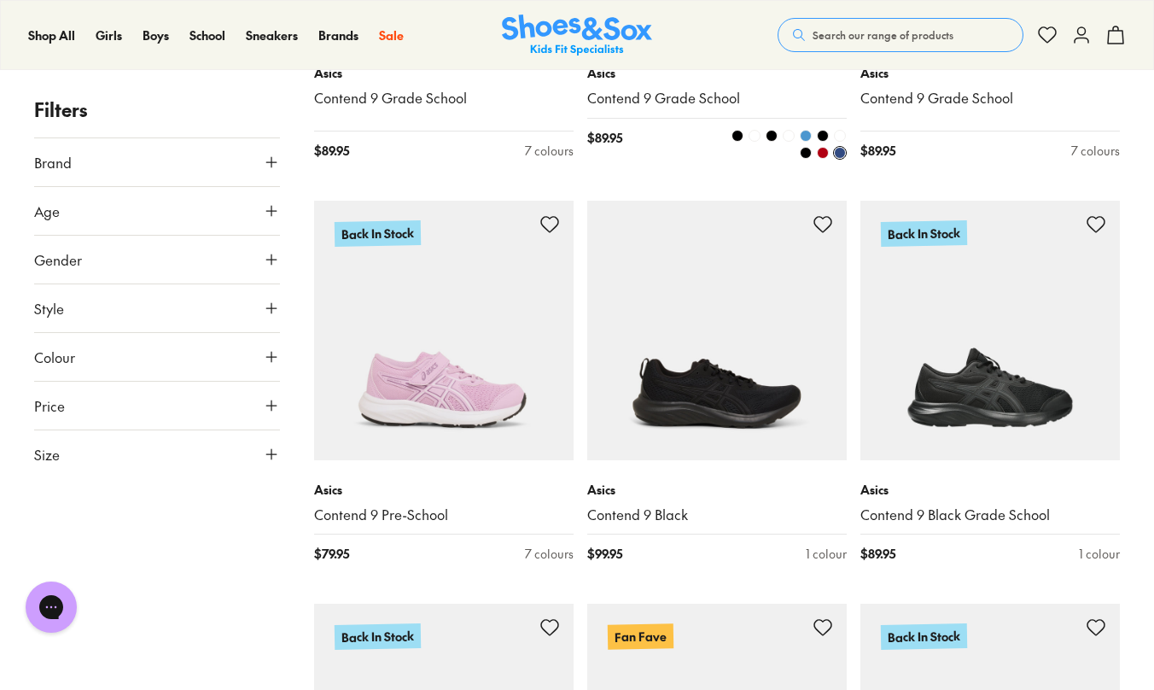
scroll to position [2815, 0]
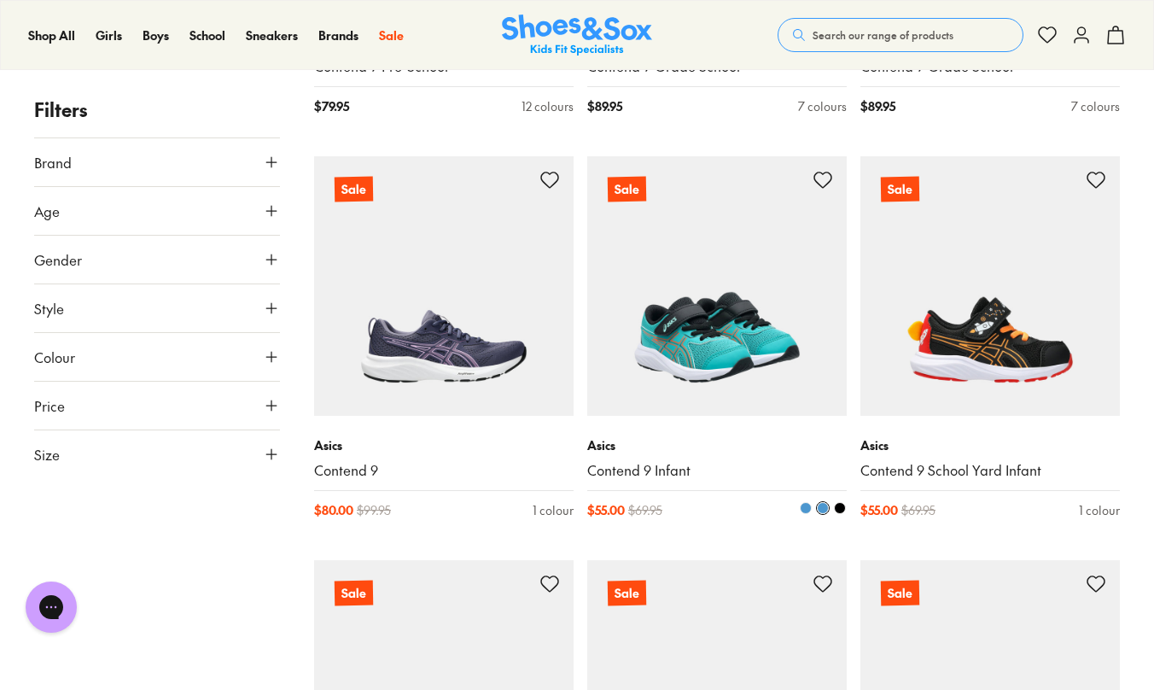
scroll to position [5737, 0]
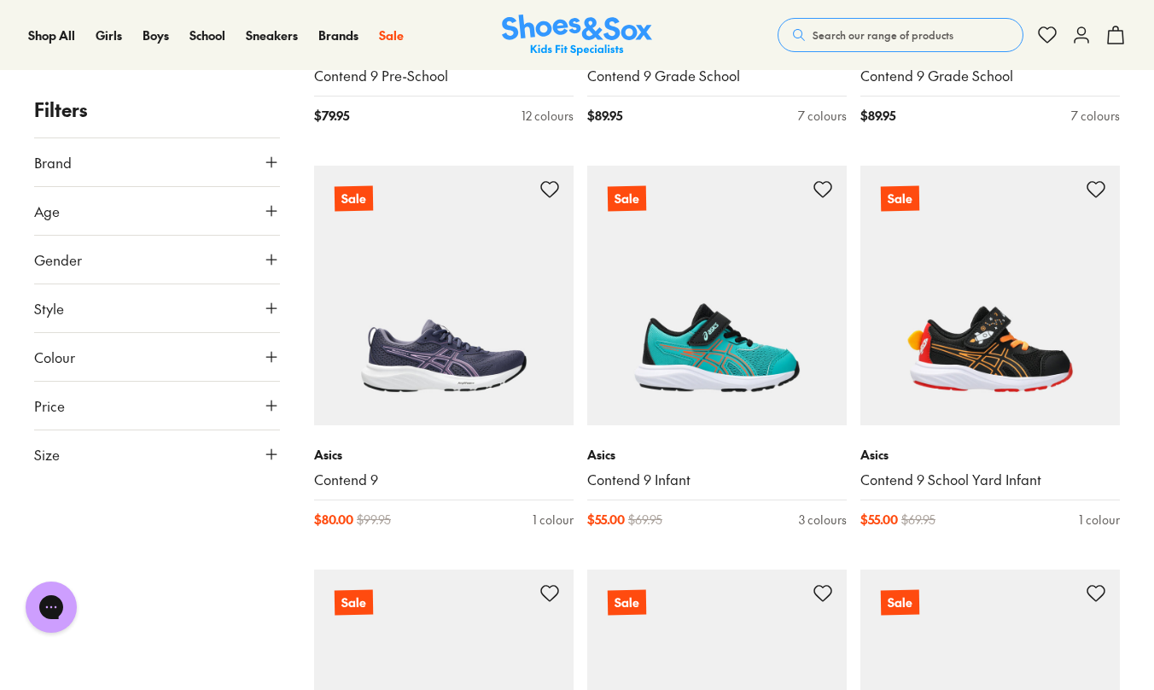
click at [816, 41] on span "Search our range of products" at bounding box center [882, 34] width 141 height 15
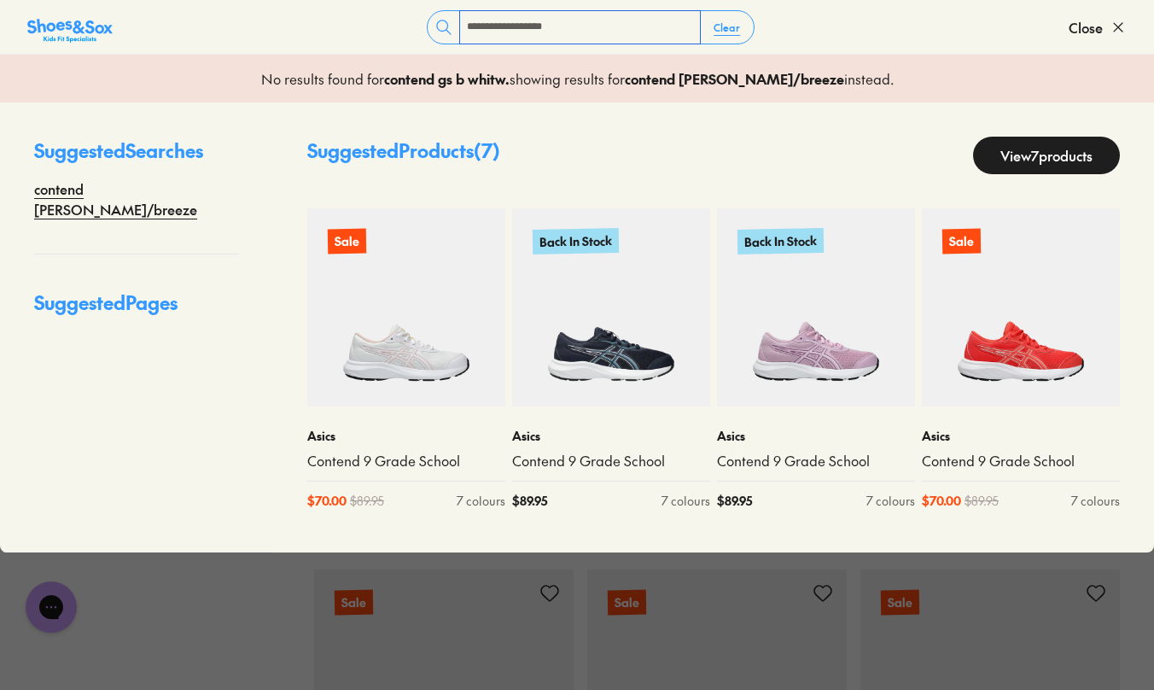
type input "**********"
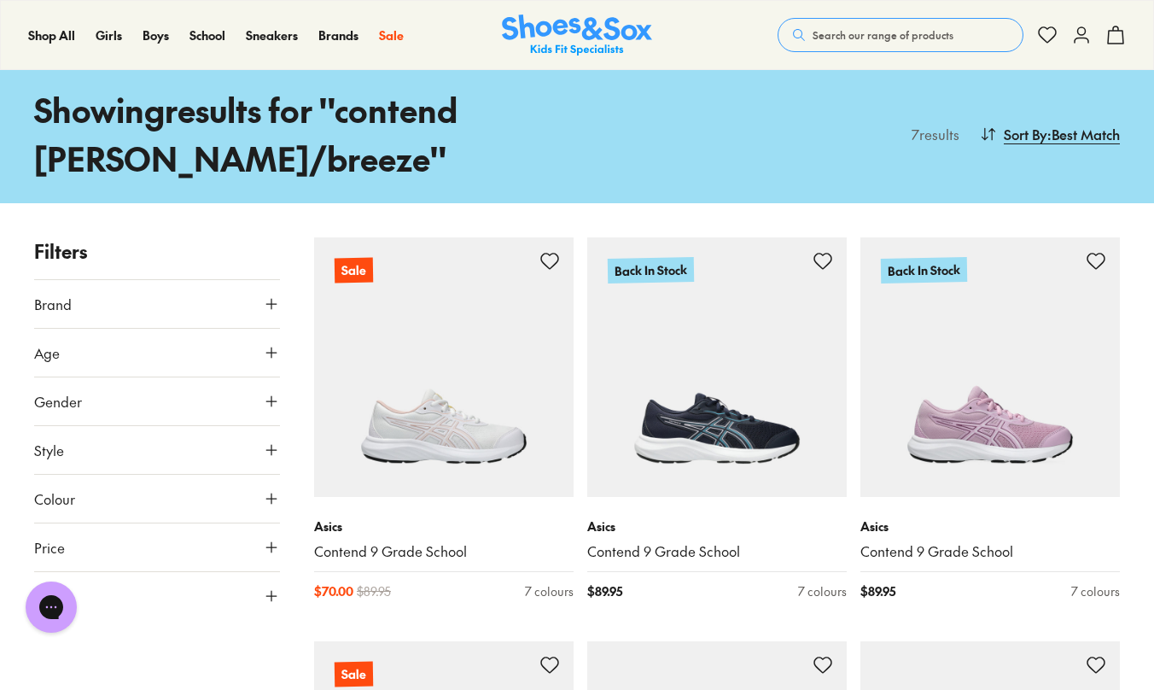
scroll to position [61, 0]
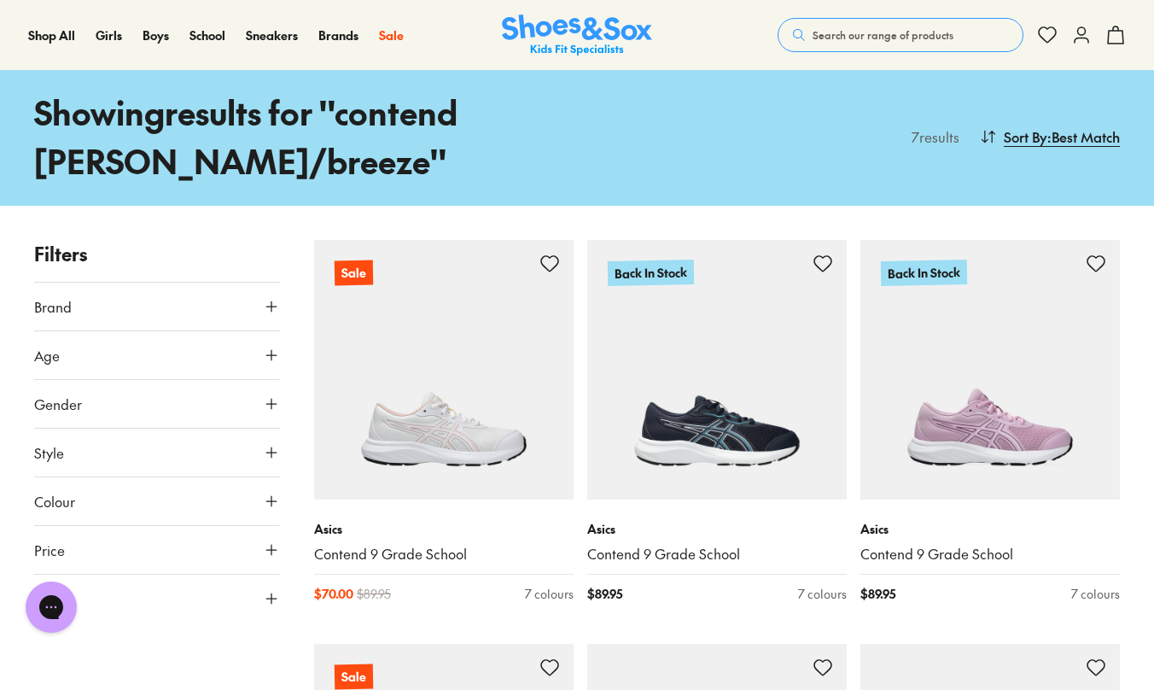
click at [876, 40] on span "Search our range of products" at bounding box center [882, 34] width 141 height 15
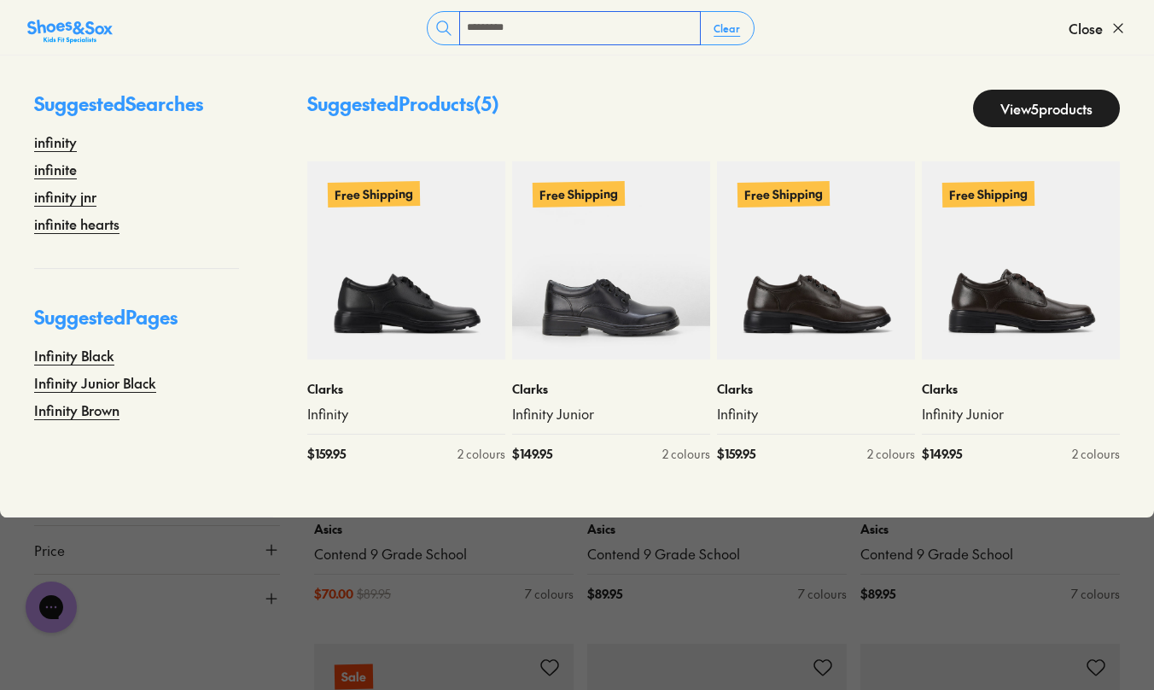
type input "*********"
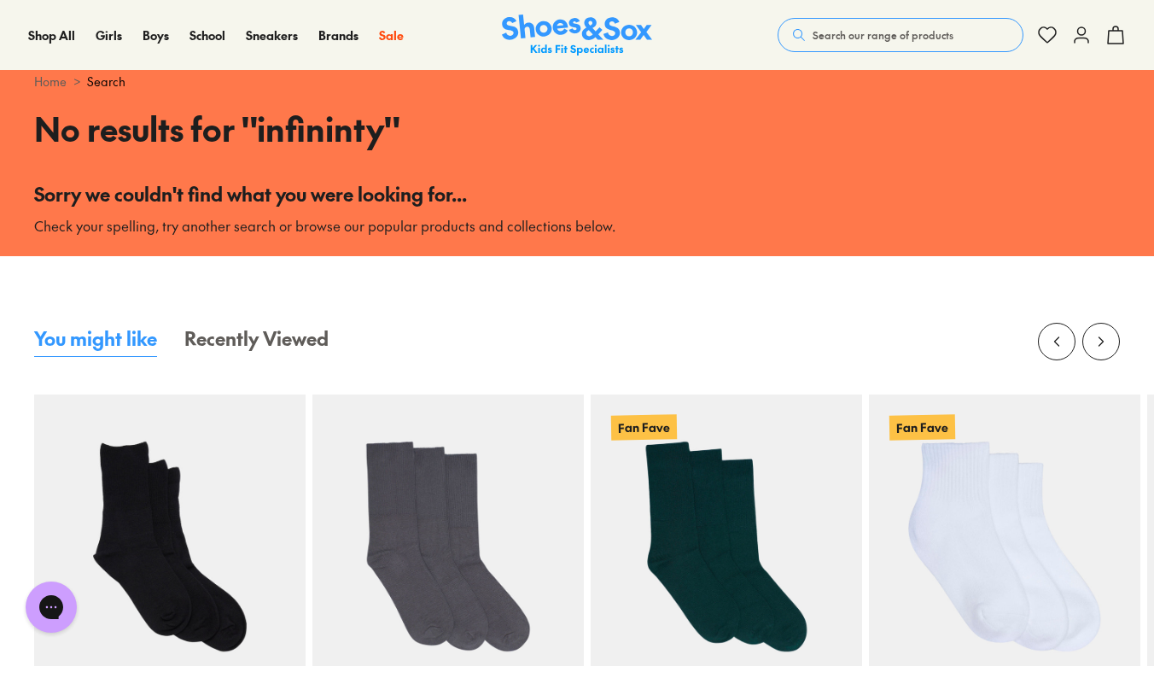
click at [839, 38] on span "Search our range of products" at bounding box center [882, 34] width 141 height 15
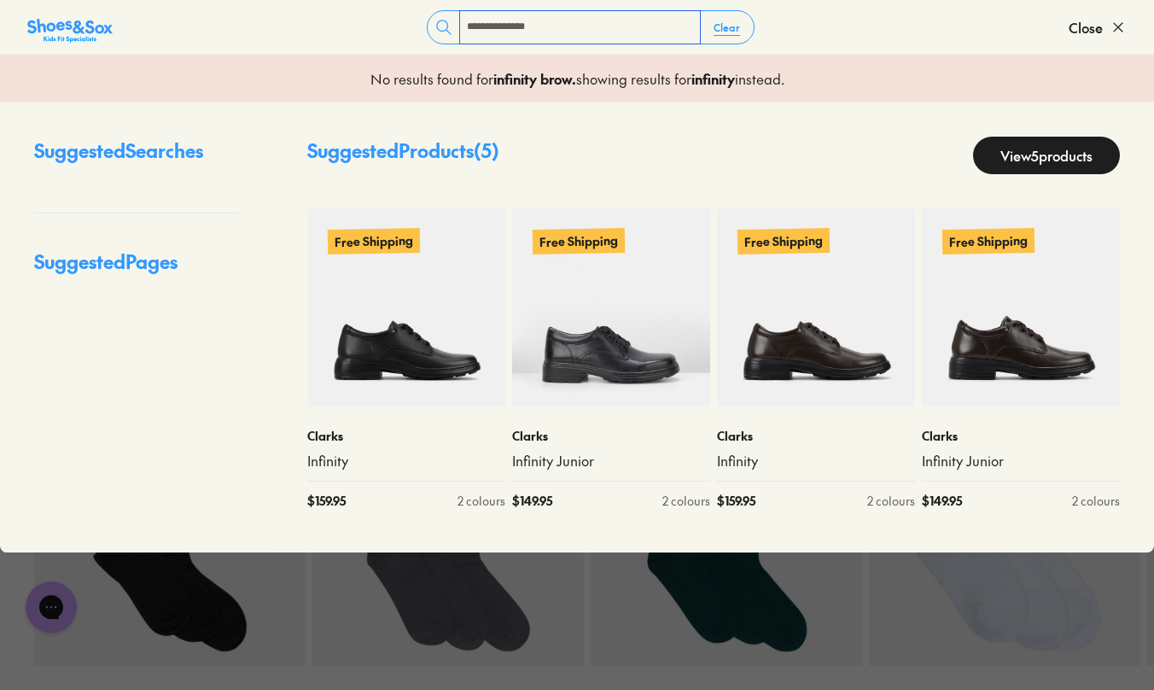
type input "**********"
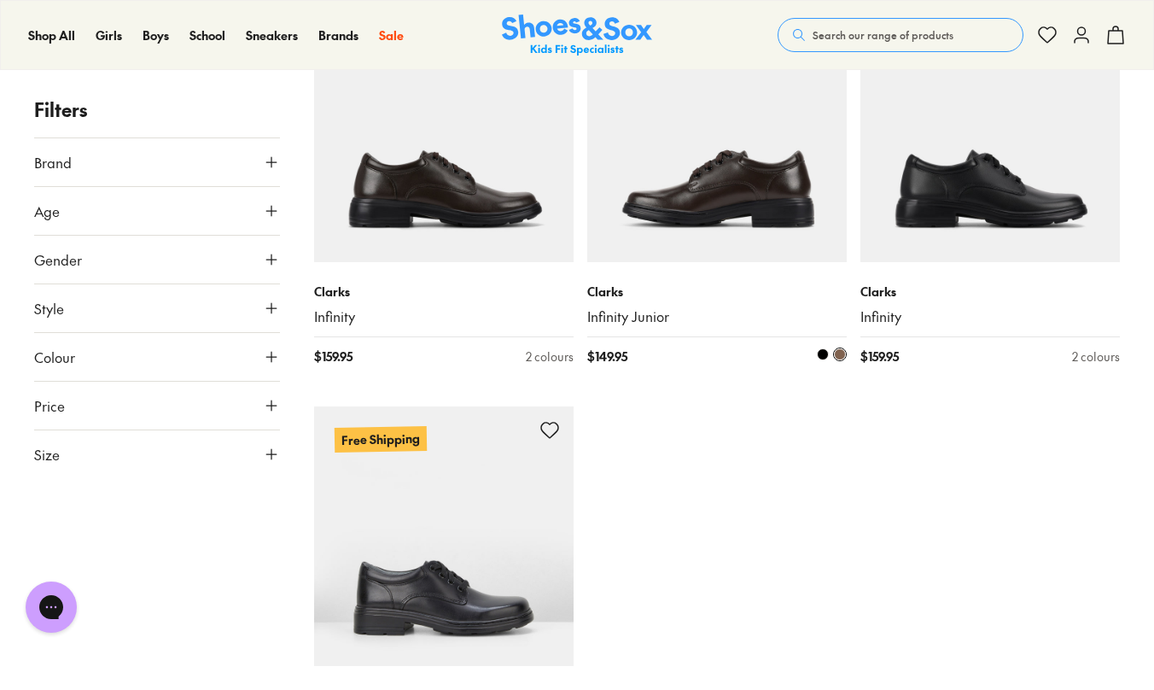
scroll to position [249, 0]
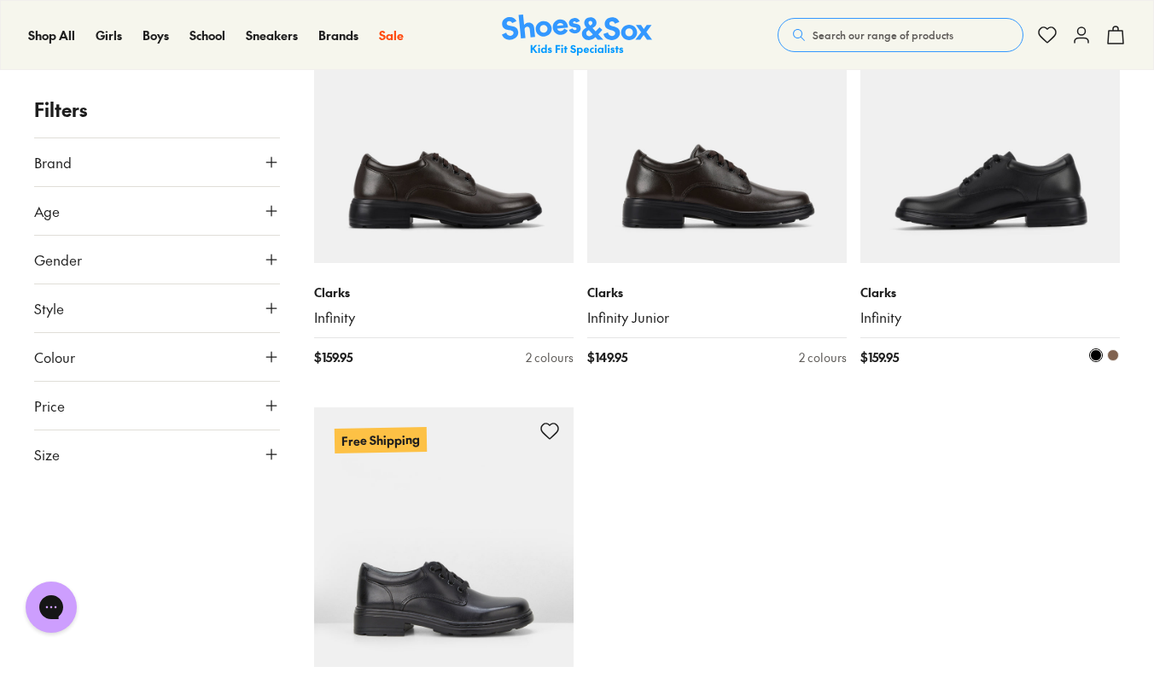
click at [1010, 168] on img at bounding box center [989, 132] width 259 height 259
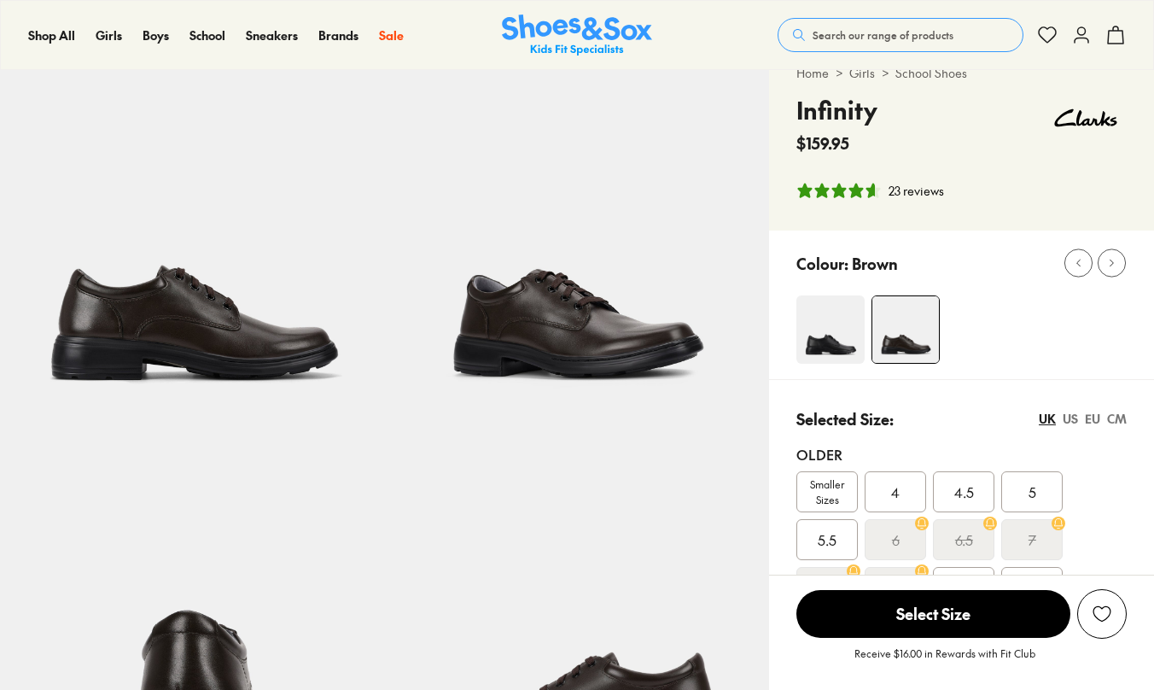
select select "*"
